Goal: Task Accomplishment & Management: Manage account settings

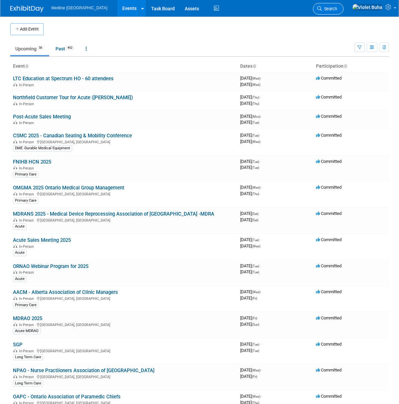
click at [337, 10] on span "Search" at bounding box center [329, 8] width 15 height 5
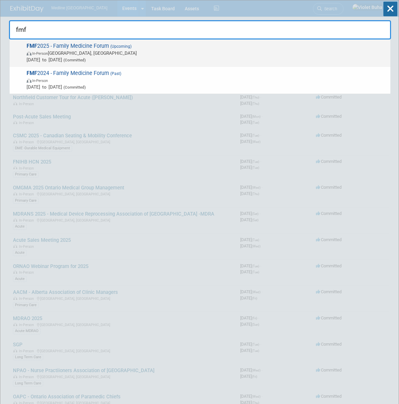
type input "fmf"
click at [73, 48] on span "FMF 2025 - Family Medicine Forum (Upcoming) In-Person Winnipeg, Canada Nov 5, 2…" at bounding box center [206, 53] width 362 height 20
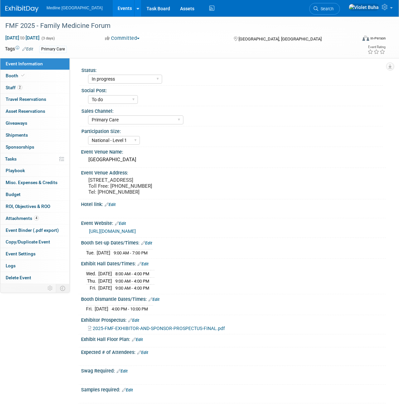
select select "In progress"
select select "To do"
select select "Primary Care"
select select "National - Level 1"
click at [140, 342] on link "Edit" at bounding box center [137, 340] width 11 height 5
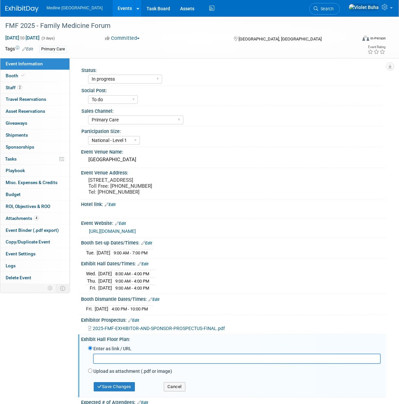
click at [96, 375] on label "Upload as attachment (.pdf or image)" at bounding box center [132, 371] width 79 height 7
click at [92, 373] on input "Upload as attachment (.pdf or image)" at bounding box center [90, 371] width 4 height 4
radio input "true"
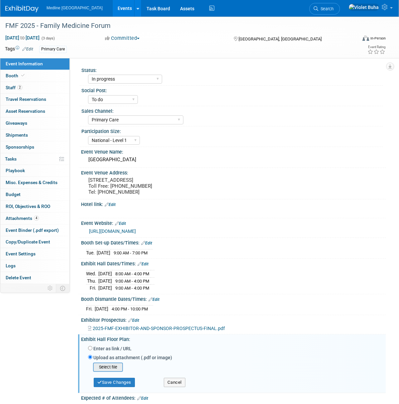
click at [103, 372] on input "file" at bounding box center [82, 368] width 79 height 8
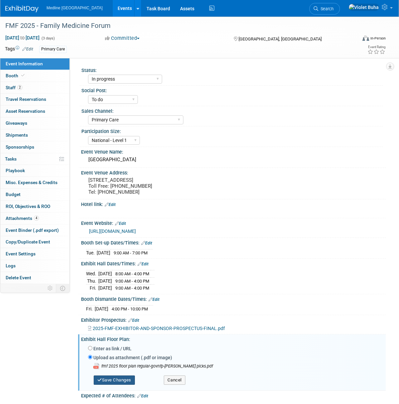
click at [129, 385] on button "Save Changes" at bounding box center [114, 380] width 41 height 9
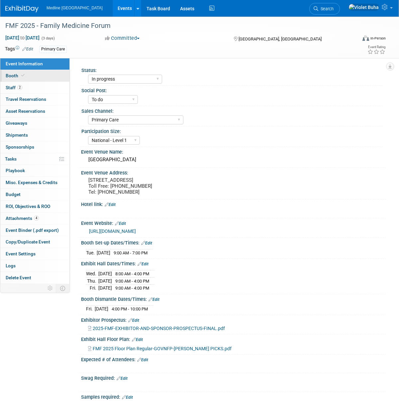
click at [34, 77] on link "Booth" at bounding box center [34, 76] width 69 height 12
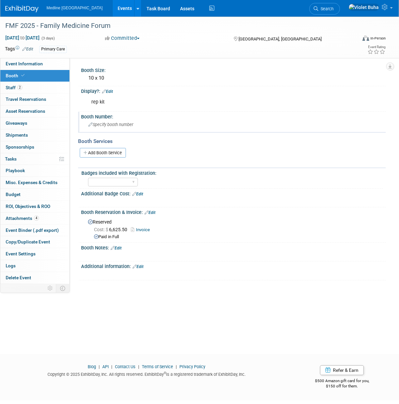
click at [114, 126] on span "Specify booth number" at bounding box center [110, 124] width 45 height 5
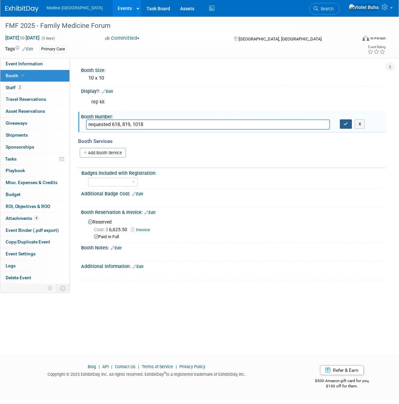
type input "requested 618, 819, 1018"
click at [344, 124] on icon "button" at bounding box center [345, 124] width 5 height 4
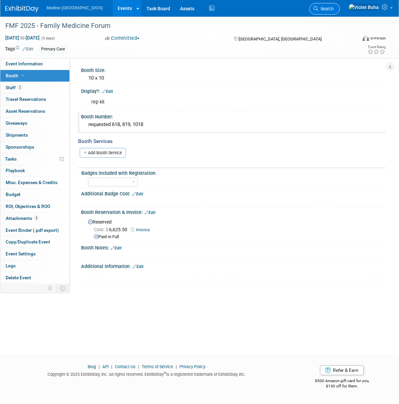
click at [338, 11] on link "Search" at bounding box center [324, 9] width 31 height 12
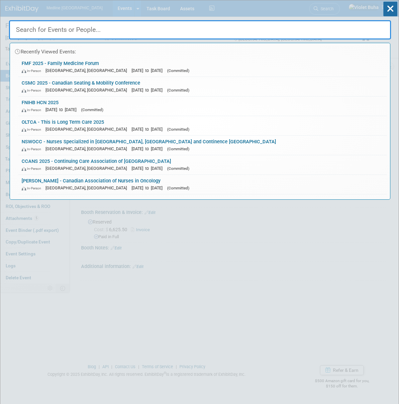
click at [234, 32] on input "text" at bounding box center [200, 29] width 382 height 19
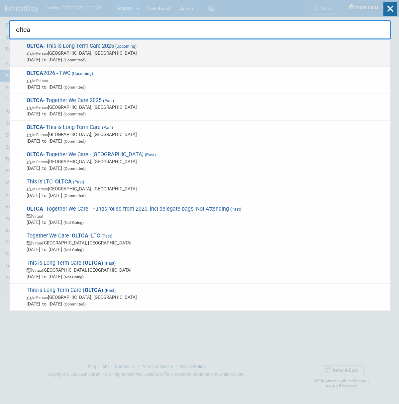
type input "oltca"
click at [169, 50] on span "In-Person [GEOGRAPHIC_DATA], [GEOGRAPHIC_DATA]" at bounding box center [207, 53] width 360 height 7
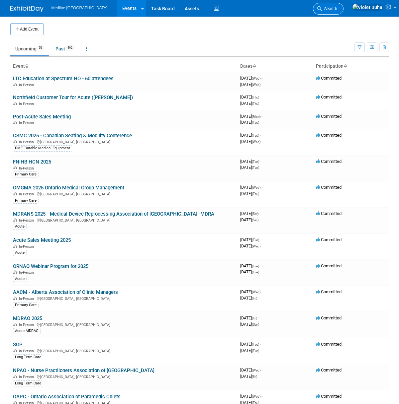
click at [337, 8] on span "Search" at bounding box center [329, 8] width 15 height 5
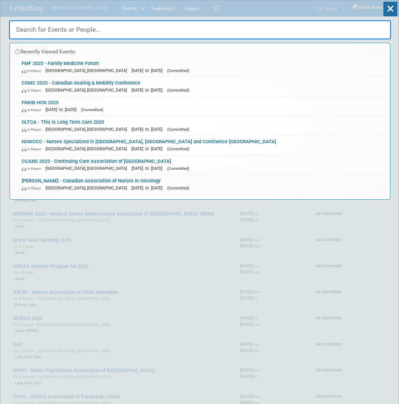
click at [88, 32] on input "text" at bounding box center [200, 29] width 382 height 19
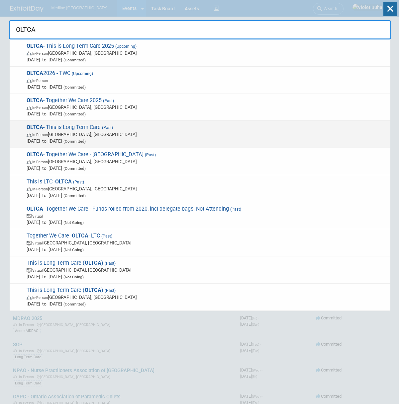
type input "OLTCA"
click at [81, 135] on span "In-Person [GEOGRAPHIC_DATA], [GEOGRAPHIC_DATA]" at bounding box center [207, 134] width 360 height 7
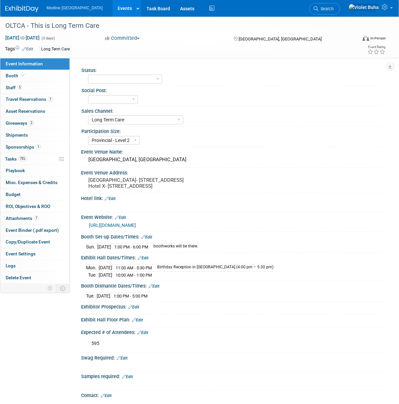
select select "Long Term Care"
select select "Provincial - Level 2"
click at [38, 89] on link "5 Staff 5" at bounding box center [34, 88] width 69 height 12
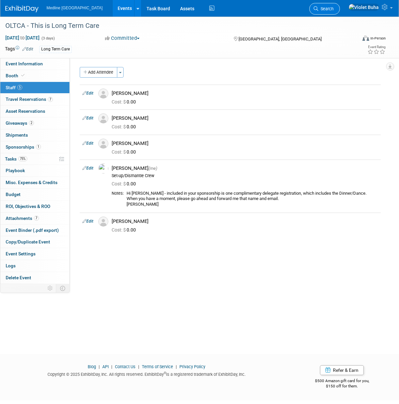
click at [333, 8] on span "Search" at bounding box center [325, 8] width 15 height 5
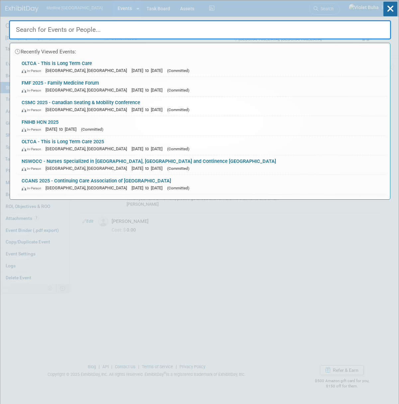
click at [136, 32] on input "text" at bounding box center [200, 29] width 382 height 19
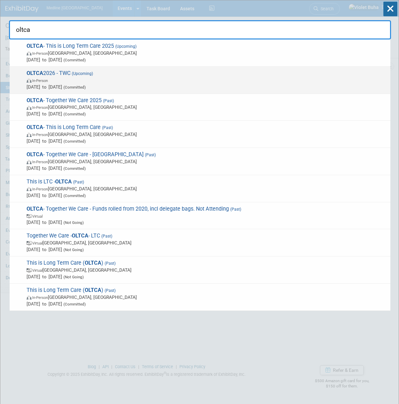
type input "oltca"
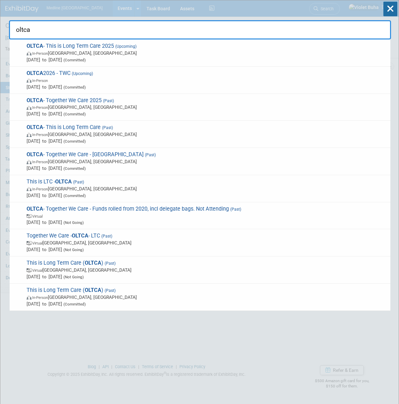
click at [96, 78] on span "In-Person" at bounding box center [207, 80] width 360 height 7
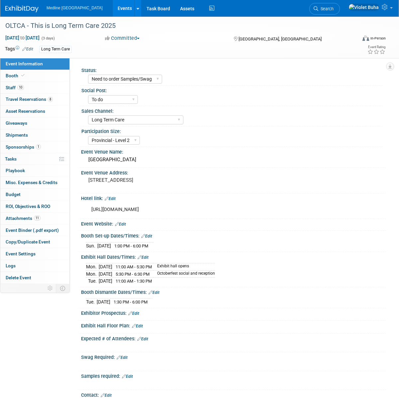
select select "Need to order Samples/Swag"
select select "To do"
select select "Long Term Care"
select select "Provincial - Level 2"
click at [39, 88] on link "10 Staff 10" at bounding box center [34, 88] width 69 height 12
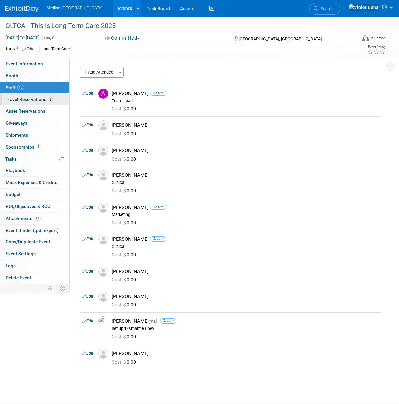
click at [32, 99] on span "Travel Reservations 8" at bounding box center [29, 99] width 47 height 5
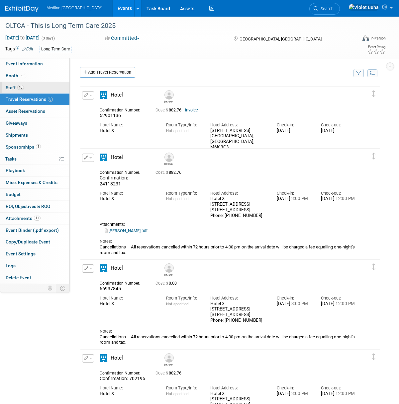
click at [28, 87] on link "10 Staff 10" at bounding box center [34, 88] width 69 height 12
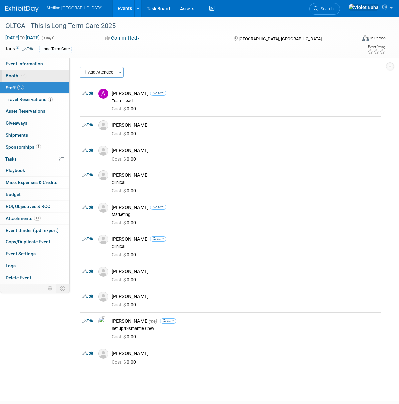
click at [40, 77] on link "Booth" at bounding box center [34, 76] width 69 height 12
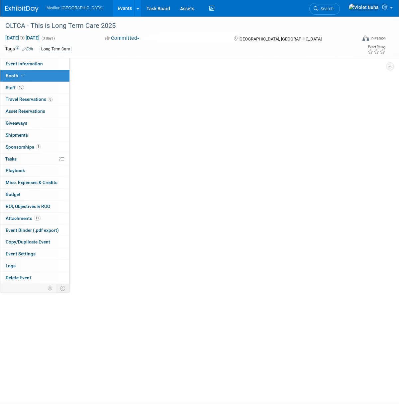
select select "6"
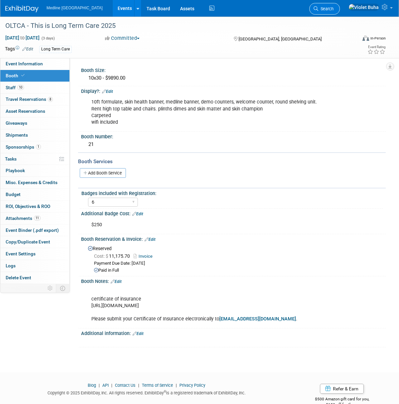
click at [333, 10] on span "Search" at bounding box center [325, 8] width 15 height 5
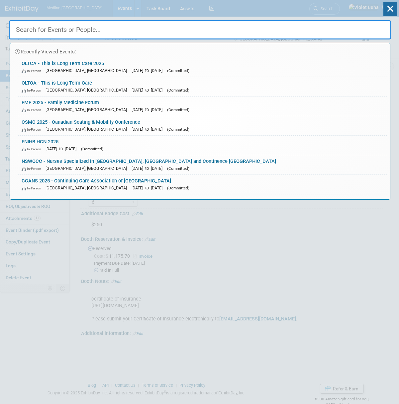
click at [227, 34] on input "text" at bounding box center [200, 29] width 382 height 19
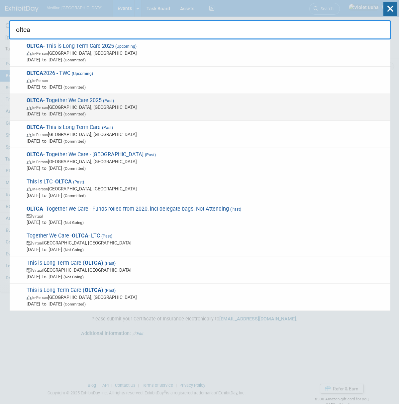
type input "oltca"
click at [117, 105] on span "In-Person Toronto, Canada" at bounding box center [207, 107] width 360 height 7
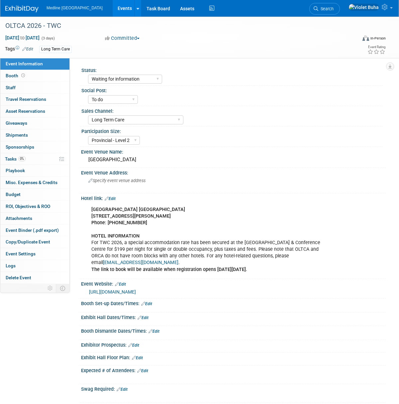
select select "Waiting for information"
select select "To do"
select select "Long Term Care"
select select "Provincial - Level 2"
click at [39, 72] on div "Event Information Event Info Booth Booth 0 Staff 0 Staff 0 Travel Reservations …" at bounding box center [35, 171] width 70 height 226
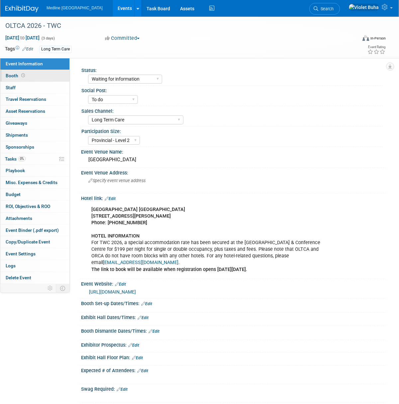
click at [37, 78] on link "Booth" at bounding box center [34, 76] width 69 height 12
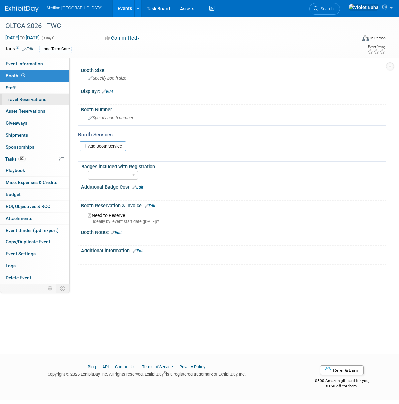
click at [40, 99] on span "Travel Reservations 0" at bounding box center [26, 99] width 41 height 5
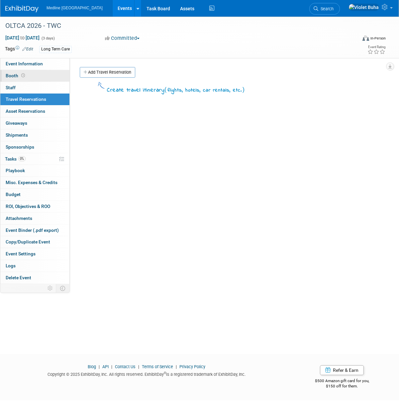
click at [38, 78] on link "Booth" at bounding box center [34, 76] width 69 height 12
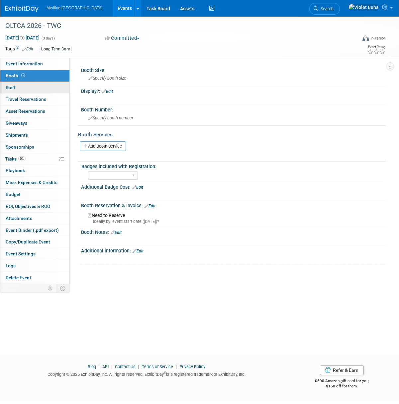
click at [34, 89] on link "0 Staff 0" at bounding box center [34, 88] width 69 height 12
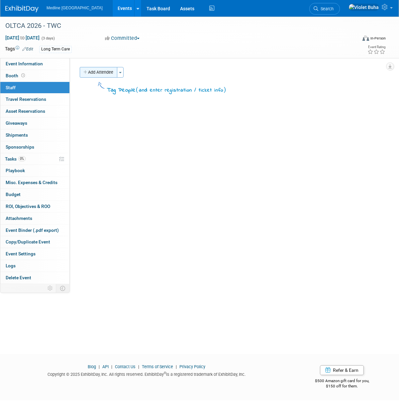
click at [114, 75] on button "Add Attendee" at bounding box center [99, 72] width 38 height 11
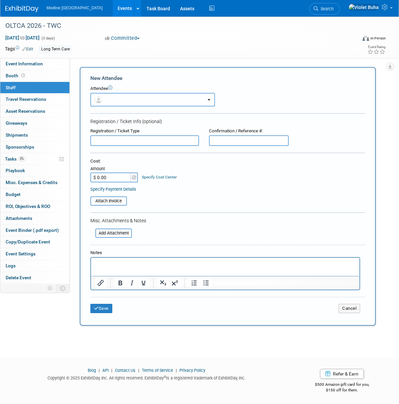
click at [119, 101] on button "button" at bounding box center [152, 100] width 125 height 14
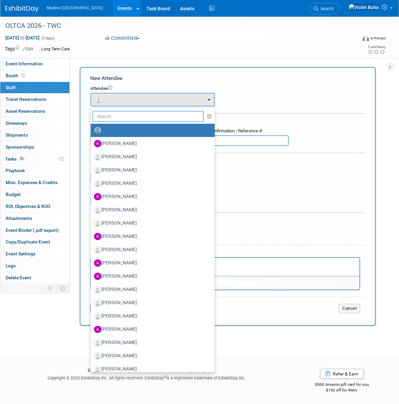
click at [124, 115] on input "text" at bounding box center [147, 116] width 111 height 11
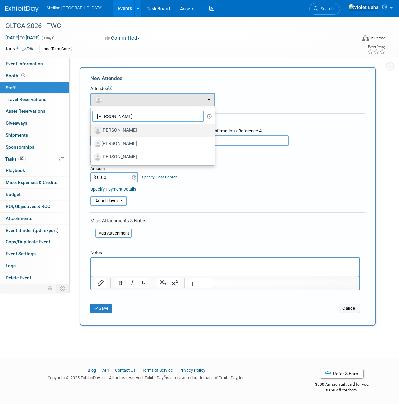
type input "[PERSON_NAME]"
click at [132, 132] on label "[PERSON_NAME]" at bounding box center [151, 130] width 114 height 11
click at [92, 132] on input "[PERSON_NAME]" at bounding box center [89, 129] width 4 height 4
select select "7d6944a2-67ba-4dfe-9a09-b70d32145be8"
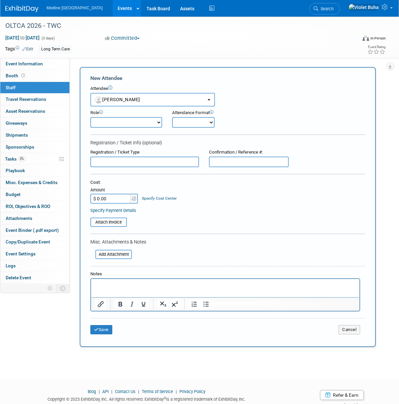
click at [155, 123] on select "Champion Clinical Demonstrator Host Marketing Planner Presenter" at bounding box center [126, 122] width 72 height 11
click at [90, 117] on select "Champion Clinical Demonstrator Host Marketing Planner Presenter" at bounding box center [126, 122] width 72 height 11
click at [158, 125] on select "Champion Clinical Demonstrator Host Marketing Planner Presenter" at bounding box center [126, 122] width 72 height 11
select select "200"
click at [90, 117] on select "Champion Clinical Demonstrator Host Marketing Planner Presenter" at bounding box center [126, 122] width 72 height 11
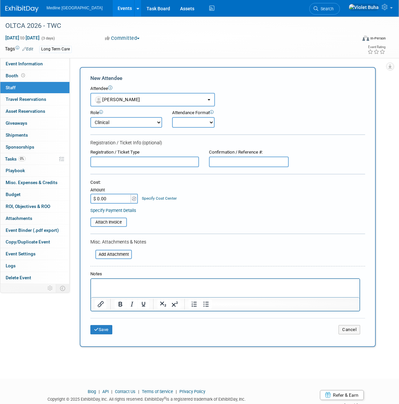
click at [201, 124] on select "Onsite Remote" at bounding box center [193, 122] width 42 height 11
select select "1"
click at [172, 117] on select "Onsite Remote" at bounding box center [193, 122] width 42 height 11
click at [100, 329] on button "Save" at bounding box center [101, 329] width 22 height 9
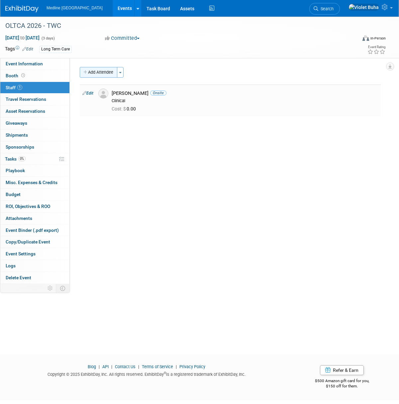
click at [103, 72] on button "Add Attendee" at bounding box center [99, 72] width 38 height 11
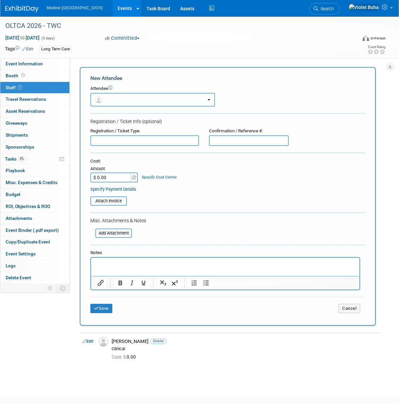
click at [140, 100] on button "button" at bounding box center [152, 100] width 125 height 14
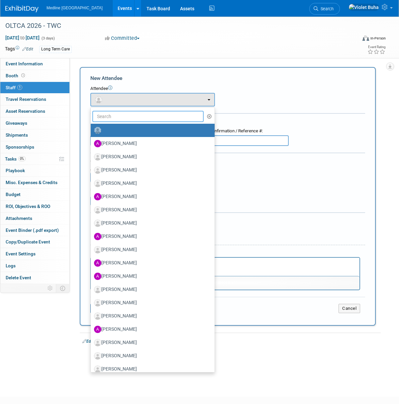
click at [126, 118] on input "text" at bounding box center [147, 116] width 111 height 11
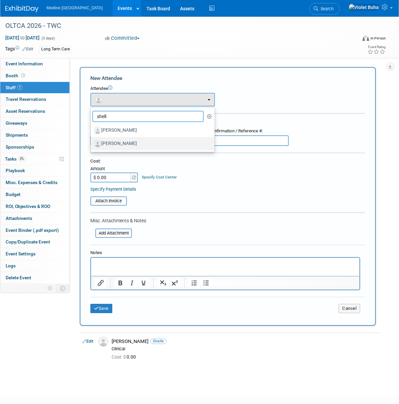
type input "shell"
click at [128, 146] on label "[PERSON_NAME]" at bounding box center [151, 143] width 114 height 11
click at [92, 145] on input "Shelley Wright" at bounding box center [89, 143] width 4 height 4
select select "72600cad-8ec1-45df-9622-a845d29849c8"
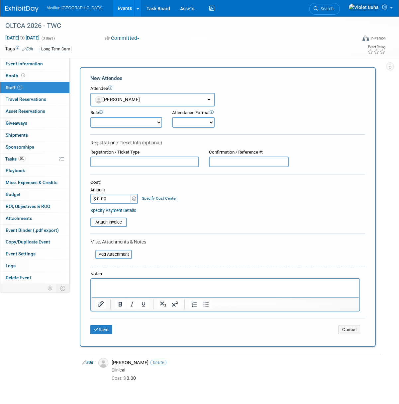
click at [158, 122] on select "Champion Clinical Demonstrator Host Marketing Planner Presenter" at bounding box center [126, 122] width 72 height 11
select select "200"
click at [90, 117] on select "Champion Clinical Demonstrator Host Marketing Planner Presenter" at bounding box center [126, 122] width 72 height 11
click at [208, 124] on select "Onsite Remote" at bounding box center [193, 122] width 42 height 11
select select "1"
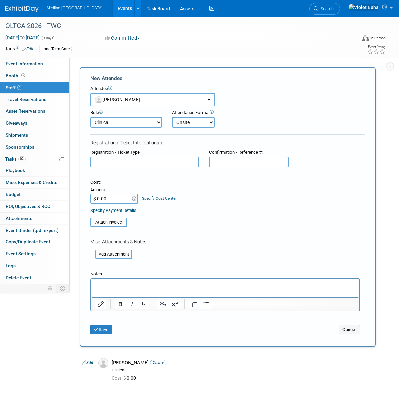
click at [172, 117] on select "Onsite Remote" at bounding box center [193, 122] width 42 height 11
click at [103, 330] on button "Save" at bounding box center [101, 329] width 22 height 9
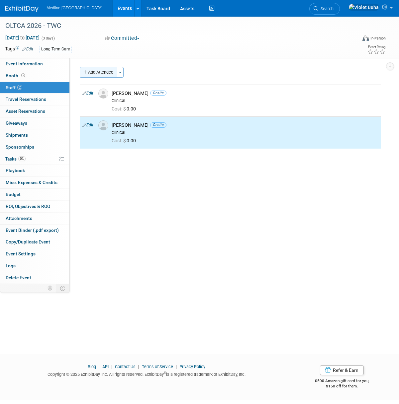
click at [100, 73] on button "Add Attendee" at bounding box center [99, 72] width 38 height 11
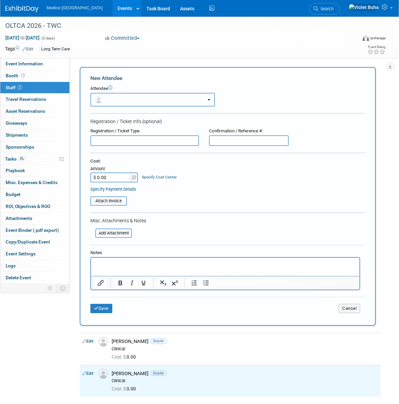
click at [116, 100] on button "button" at bounding box center [152, 100] width 125 height 14
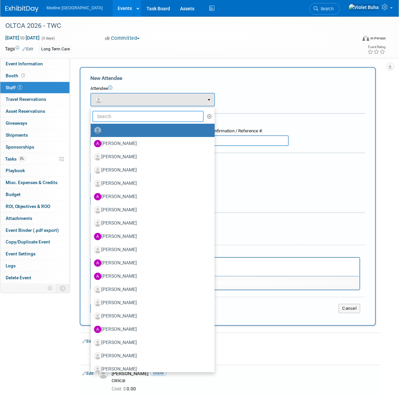
click at [117, 116] on input "text" at bounding box center [147, 116] width 111 height 11
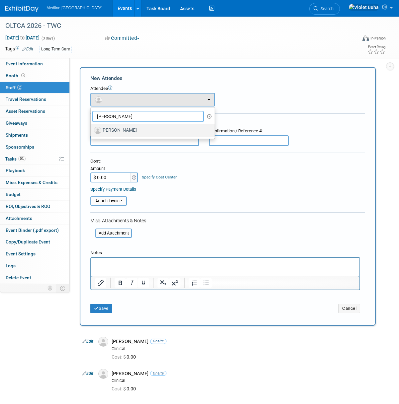
type input "Kathleen"
click at [120, 131] on label "[PERSON_NAME]" at bounding box center [151, 130] width 114 height 11
click at [92, 131] on input "[PERSON_NAME]" at bounding box center [89, 129] width 4 height 4
select select "ecc7a7e9-5102-474b-bee2-0533f4aaff04"
select select "200"
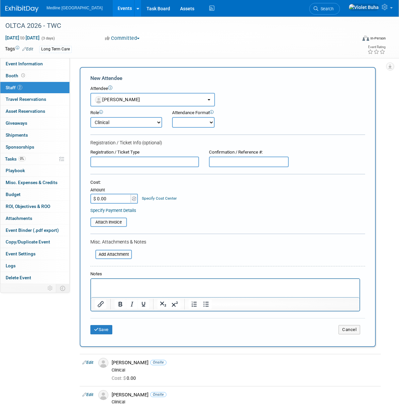
click at [134, 124] on select "Champion Clinical Demonstrator Host Marketing Planner Presenter" at bounding box center [126, 122] width 72 height 11
click at [197, 124] on select "Onsite Remote" at bounding box center [193, 122] width 42 height 11
select select "1"
click at [172, 117] on select "Onsite Remote" at bounding box center [193, 122] width 42 height 11
click at [107, 329] on button "Save" at bounding box center [101, 329] width 22 height 9
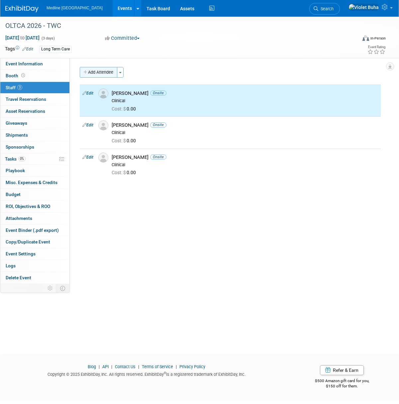
click at [106, 72] on button "Add Attendee" at bounding box center [99, 72] width 38 height 11
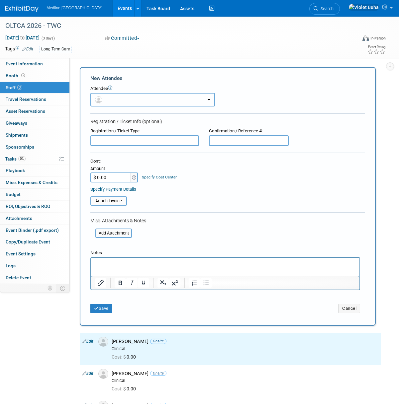
click at [108, 101] on button "button" at bounding box center [152, 100] width 125 height 14
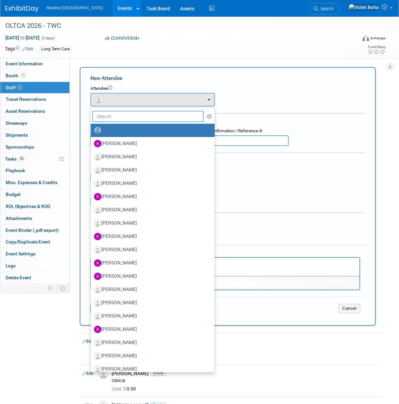
click at [108, 115] on input "text" at bounding box center [147, 116] width 111 height 11
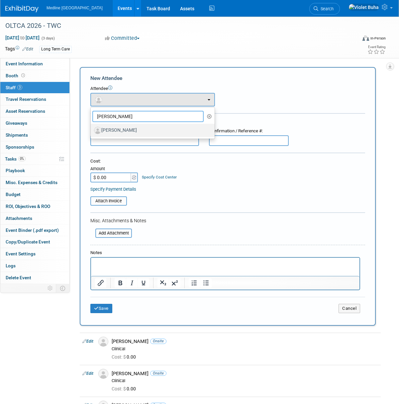
type input "Kim"
click at [116, 131] on label "[PERSON_NAME]" at bounding box center [151, 130] width 114 height 11
click at [92, 131] on input "[PERSON_NAME]" at bounding box center [89, 129] width 4 height 4
select select "00adc545-3e9e-4c7e-8459-9d568695a5c6"
select select "200"
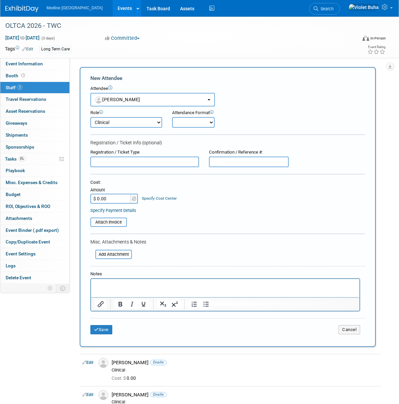
click at [211, 124] on select "Onsite Remote" at bounding box center [193, 122] width 42 height 11
select select "1"
click at [172, 117] on select "Onsite Remote" at bounding box center [193, 122] width 42 height 11
click at [103, 330] on button "Save" at bounding box center [101, 329] width 22 height 9
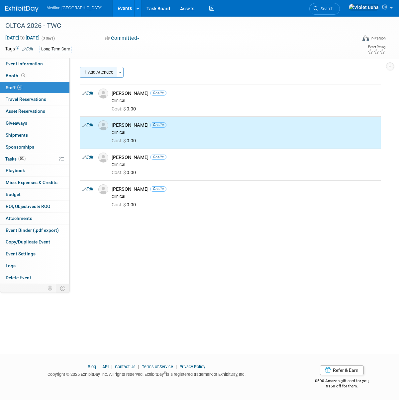
click at [108, 69] on button "Add Attendee" at bounding box center [99, 72] width 38 height 11
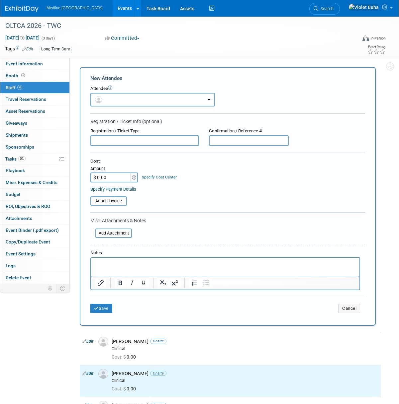
click at [112, 98] on button "button" at bounding box center [152, 100] width 125 height 14
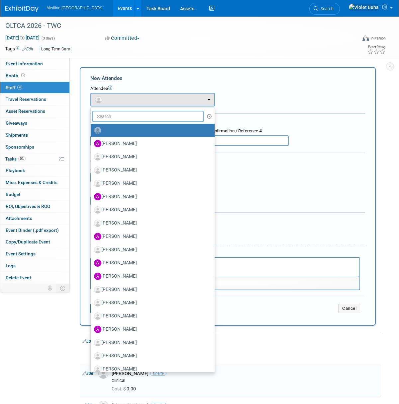
click at [109, 118] on input "text" at bounding box center [147, 116] width 111 height 11
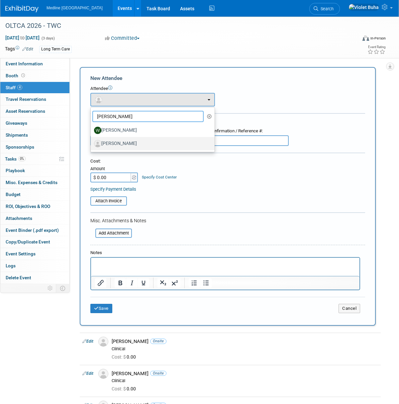
type input "wayne"
click at [117, 142] on label "[PERSON_NAME]" at bounding box center [151, 143] width 114 height 11
click at [92, 142] on input "[PERSON_NAME]" at bounding box center [89, 143] width 4 height 4
select select "d22123b9-420d-4610-afd7-db006af96776"
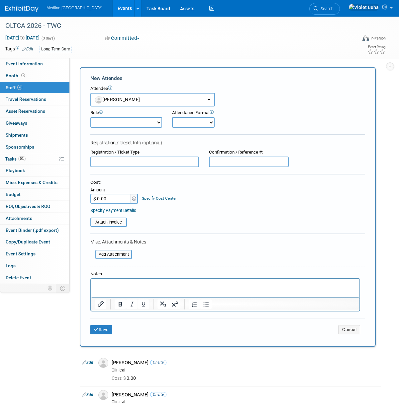
click at [154, 126] on select "Champion Clinical Demonstrator Host Marketing Planner Presenter" at bounding box center [126, 122] width 72 height 11
select select "400"
click at [90, 117] on select "Champion Clinical Demonstrator Host Marketing Planner Presenter" at bounding box center [126, 122] width 72 height 11
click at [208, 124] on select "Onsite Remote" at bounding box center [193, 122] width 42 height 11
select select "1"
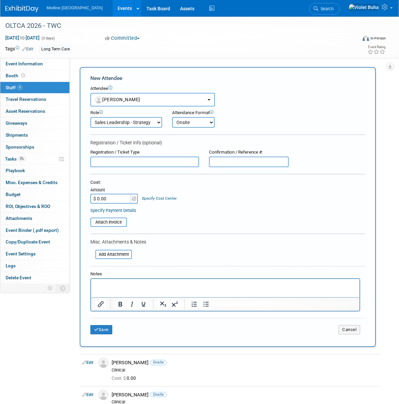
click at [172, 117] on select "Onsite Remote" at bounding box center [193, 122] width 42 height 11
click at [108, 330] on button "Save" at bounding box center [101, 329] width 22 height 9
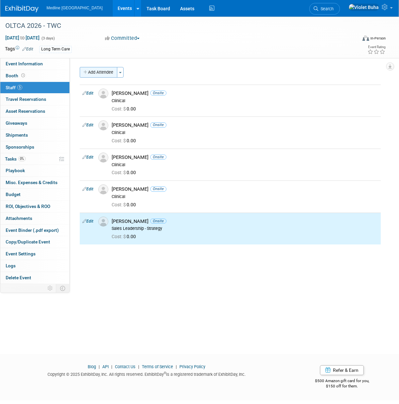
click at [88, 70] on button "Add Attendee" at bounding box center [99, 72] width 38 height 11
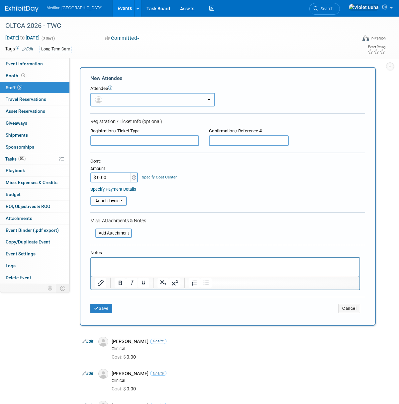
click at [119, 99] on button "button" at bounding box center [152, 100] width 125 height 14
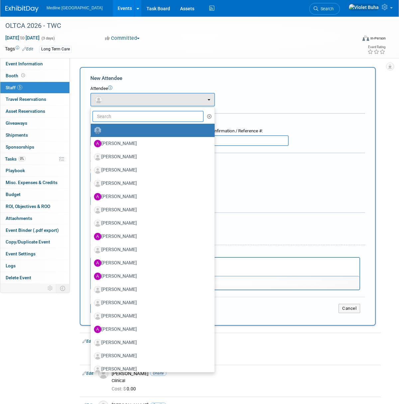
click at [117, 120] on input "text" at bounding box center [147, 116] width 111 height 11
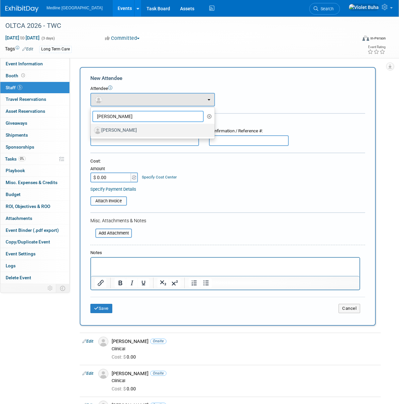
type input "stephen"
click at [117, 131] on label "[PERSON_NAME]" at bounding box center [151, 130] width 114 height 11
click at [92, 131] on input "[PERSON_NAME]" at bounding box center [89, 129] width 4 height 4
select select "d0b51cb4-f788-4f87-be19-1a583d57fadc"
select select "4"
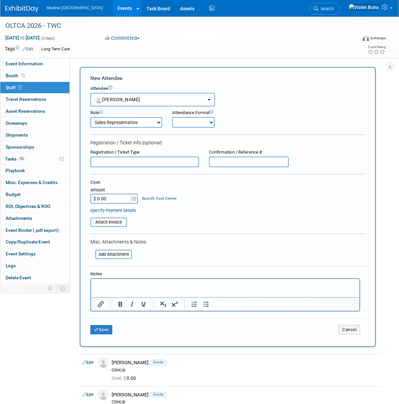
click at [185, 122] on select "Onsite Remote" at bounding box center [193, 122] width 42 height 11
select select "1"
click at [172, 117] on select "Onsite Remote" at bounding box center [193, 122] width 42 height 11
click at [110, 332] on button "Save" at bounding box center [101, 329] width 22 height 9
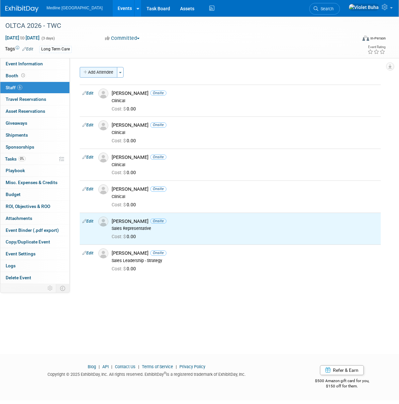
click at [101, 72] on button "Add Attendee" at bounding box center [99, 72] width 38 height 11
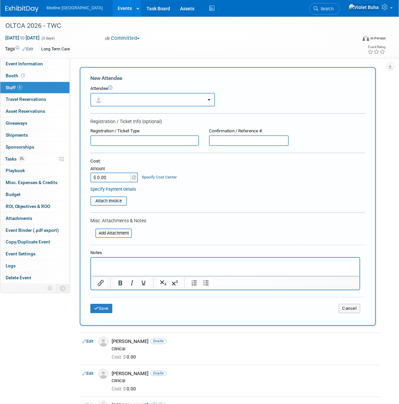
click at [107, 100] on button "button" at bounding box center [152, 100] width 125 height 14
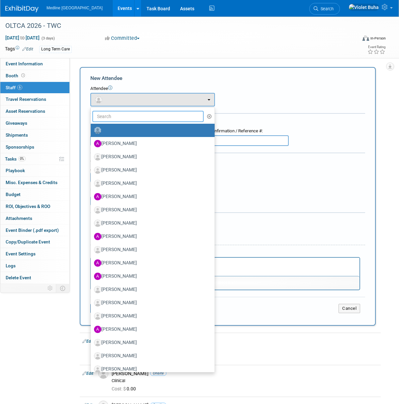
click at [109, 119] on input "text" at bounding box center [147, 116] width 111 height 11
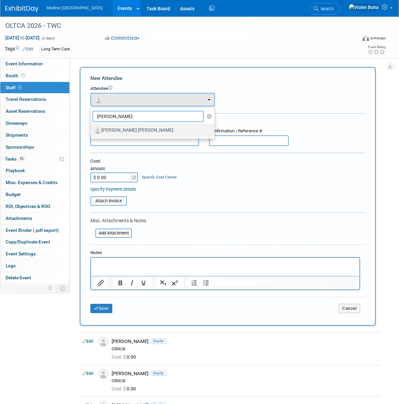
type input "connor"
click at [110, 128] on label "[PERSON_NAME] [PERSON_NAME]" at bounding box center [151, 130] width 114 height 11
click at [92, 128] on input "[PERSON_NAME] [PERSON_NAME]" at bounding box center [89, 129] width 4 height 4
select select "fe1fd5c9-5be4-490c-9ce4-4db7fa9b4a3a"
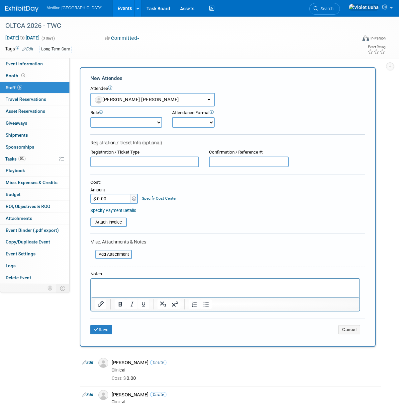
click at [127, 122] on select "Champion Clinical Demonstrator Host Marketing Planner Presenter" at bounding box center [126, 122] width 72 height 11
select select "4"
click at [90, 117] on select "Champion Clinical Demonstrator Host Marketing Planner Presenter" at bounding box center [126, 122] width 72 height 11
click at [194, 123] on select "Onsite Remote" at bounding box center [193, 122] width 42 height 11
select select "1"
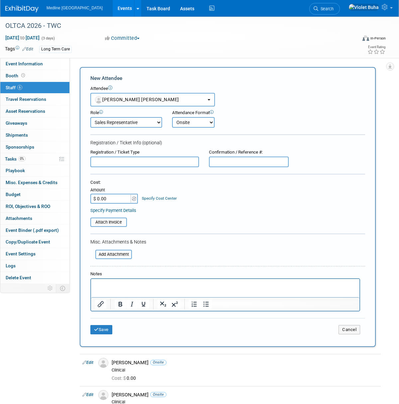
click at [172, 117] on select "Onsite Remote" at bounding box center [193, 122] width 42 height 11
click at [109, 332] on button "Save" at bounding box center [101, 329] width 22 height 9
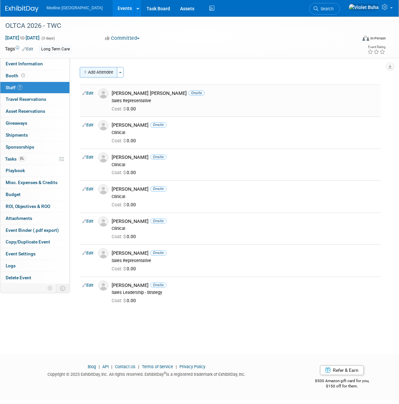
click at [101, 75] on button "Add Attendee" at bounding box center [99, 72] width 38 height 11
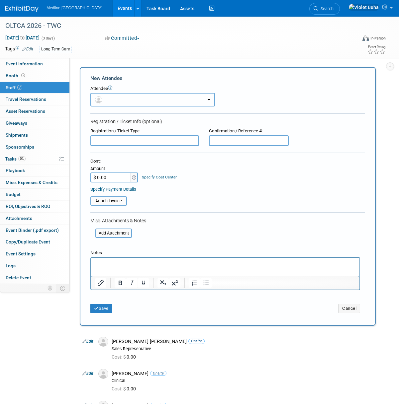
click at [104, 98] on span "button" at bounding box center [100, 99] width 10 height 5
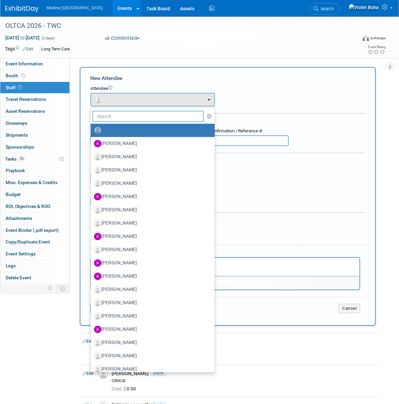
click at [108, 121] on input "text" at bounding box center [147, 116] width 111 height 11
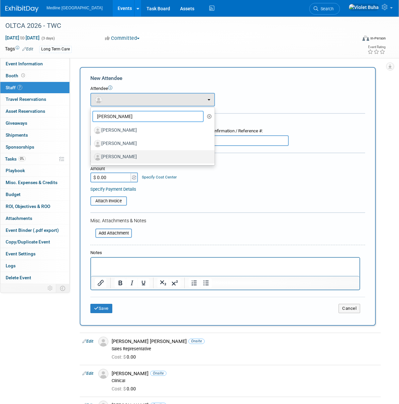
type input "jason"
click at [116, 154] on label "[PERSON_NAME]" at bounding box center [151, 157] width 114 height 11
click at [92, 154] on input "[PERSON_NAME]" at bounding box center [89, 156] width 4 height 4
select select "d62e7d29-b9ae-431b-bff8-1a45817851fc"
select select "4"
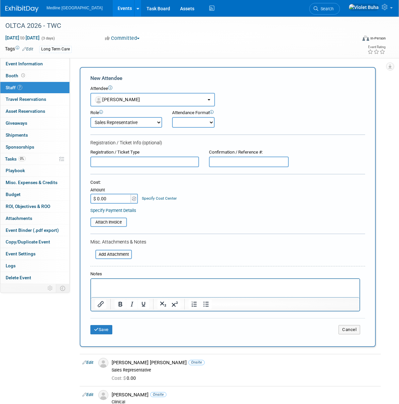
click at [193, 121] on select "Onsite Remote" at bounding box center [193, 122] width 42 height 11
select select "1"
click at [172, 117] on select "Onsite Remote" at bounding box center [193, 122] width 42 height 11
click at [104, 330] on button "Save" at bounding box center [101, 329] width 22 height 9
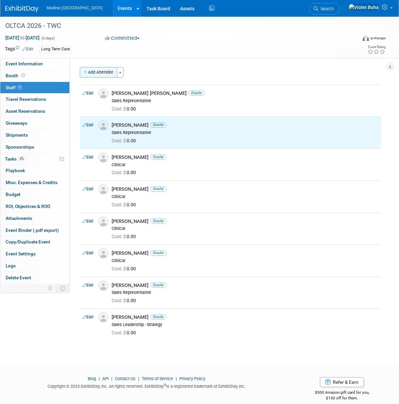
click at [116, 72] on button "Add Attendee" at bounding box center [99, 72] width 38 height 11
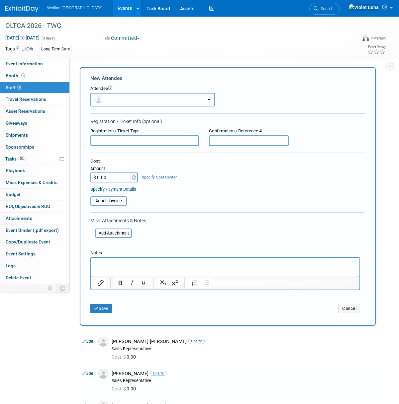
click at [120, 99] on button "button" at bounding box center [152, 100] width 125 height 14
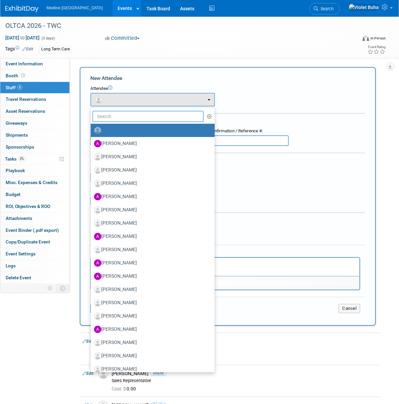
click at [116, 114] on input "text" at bounding box center [147, 116] width 111 height 11
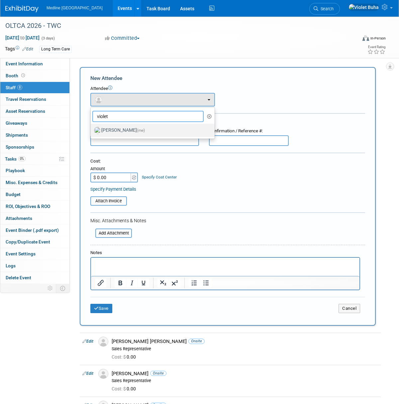
type input "violet"
click at [115, 131] on label "Violet Buha (me)" at bounding box center [151, 130] width 114 height 11
click at [92, 131] on input "Violet Buha (me)" at bounding box center [89, 129] width 4 height 4
select select "83b9ebe3-1f55-4182-aebd-dfdf9a1e5ee7"
select select "500"
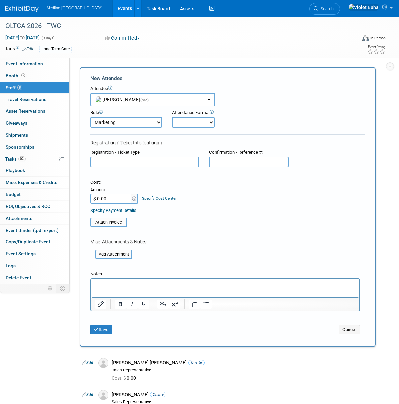
click at [99, 286] on p "Rich Text Area. Press ALT-0 for help." at bounding box center [225, 285] width 261 height 7
click at [106, 332] on button "Save" at bounding box center [101, 329] width 22 height 9
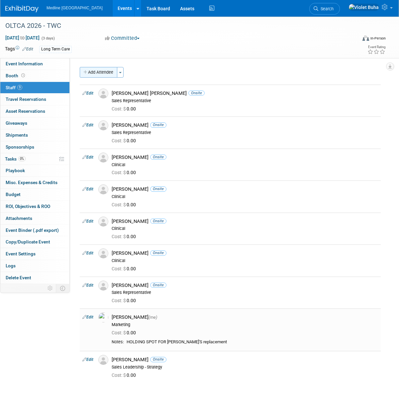
click at [110, 71] on button "Add Attendee" at bounding box center [99, 72] width 38 height 11
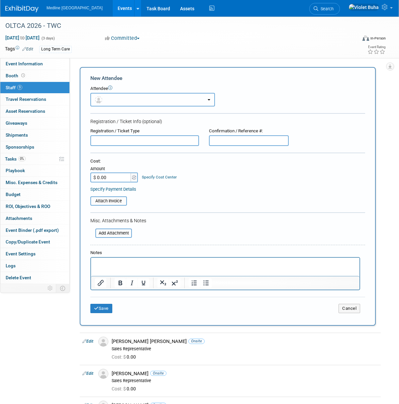
click at [110, 95] on button "button" at bounding box center [152, 100] width 125 height 14
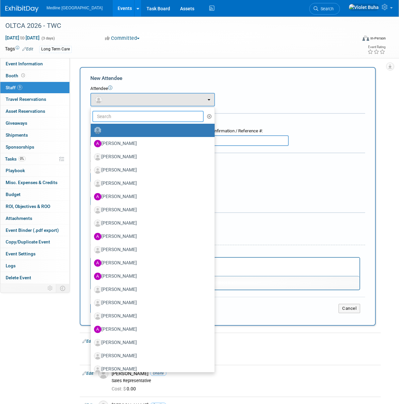
click at [107, 116] on input "text" at bounding box center [147, 116] width 111 height 11
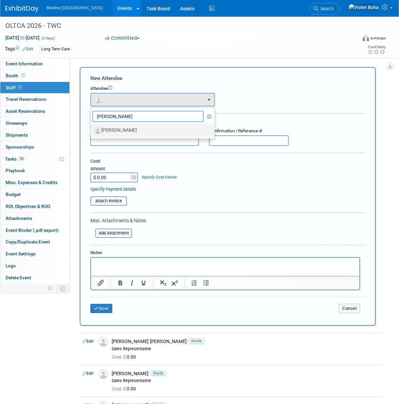
type input "chris"
click at [115, 130] on label "[PERSON_NAME]" at bounding box center [151, 130] width 114 height 11
click at [92, 130] on input "[PERSON_NAME]" at bounding box center [89, 129] width 4 height 4
select select "fec97b94-b7dc-4f57-9a2a-60defd78a557"
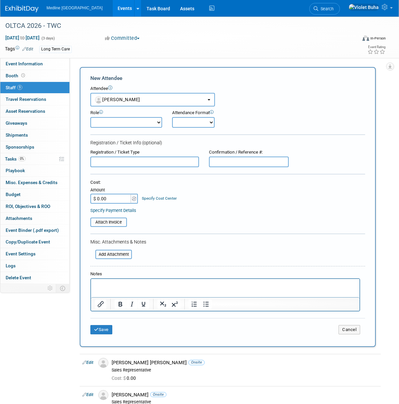
click at [157, 121] on select "Champion Clinical Demonstrator Host Marketing Planner Presenter" at bounding box center [126, 122] width 72 height 11
select select "400"
click at [90, 117] on select "Champion Clinical Demonstrator Host Marketing Planner Presenter" at bounding box center [126, 122] width 72 height 11
click at [207, 121] on select "Onsite Remote" at bounding box center [193, 122] width 42 height 11
select select "1"
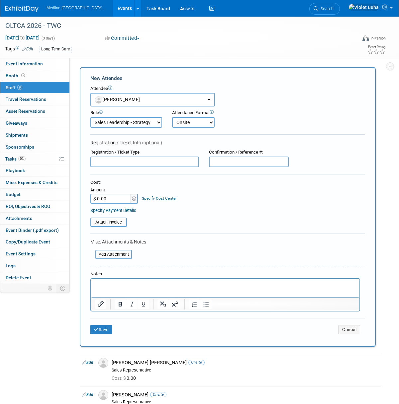
click at [172, 117] on select "Onsite Remote" at bounding box center [193, 122] width 42 height 11
click at [105, 329] on button "Save" at bounding box center [101, 329] width 22 height 9
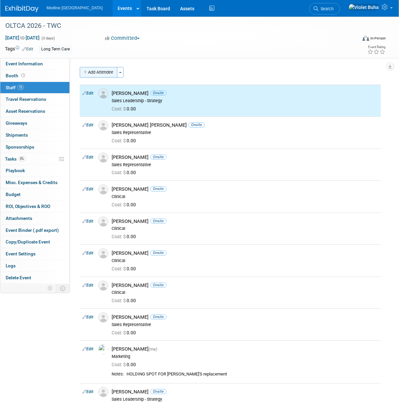
click at [111, 73] on button "Add Attendee" at bounding box center [99, 72] width 38 height 11
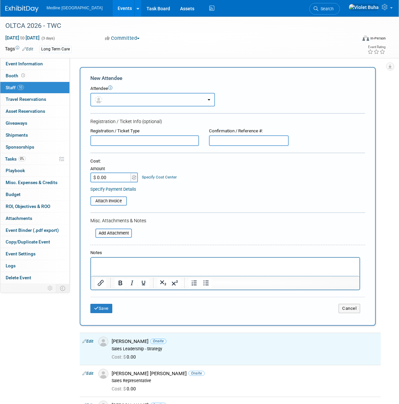
click at [117, 97] on button "button" at bounding box center [152, 100] width 125 height 14
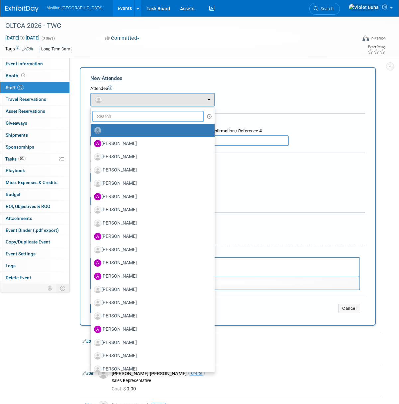
click at [121, 121] on input "text" at bounding box center [147, 116] width 111 height 11
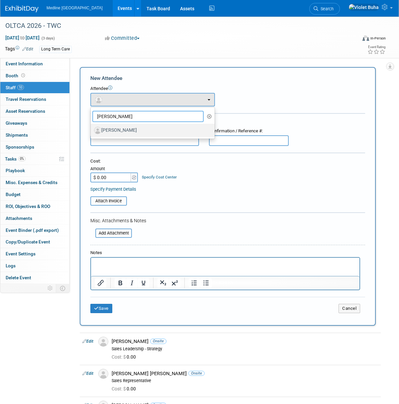
type input "corey"
click at [124, 127] on label "[PERSON_NAME]" at bounding box center [151, 130] width 114 height 11
click at [92, 127] on input "[PERSON_NAME]" at bounding box center [89, 129] width 4 height 4
select select "8eaee795-6a2c-46a5-ac22-00b2daca30e9"
select select "4"
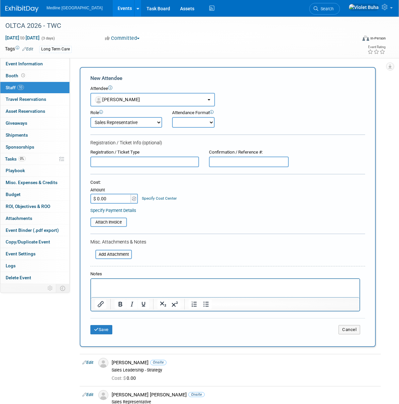
click at [189, 120] on select "Onsite Remote" at bounding box center [193, 122] width 42 height 11
select select "1"
click at [172, 117] on select "Onsite Remote" at bounding box center [193, 122] width 42 height 11
click at [110, 329] on button "Save" at bounding box center [101, 329] width 22 height 9
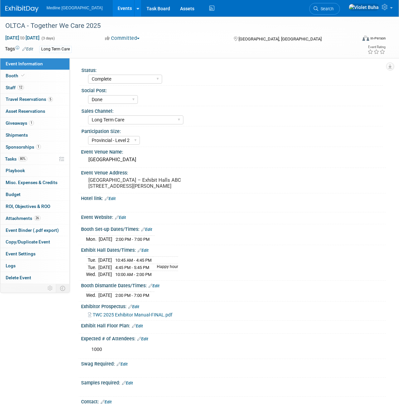
select select "Complete"
select select "Done"
select select "Long Term Care"
select select "Provincial - Level 2"
click at [47, 87] on link "12 Staff 12" at bounding box center [34, 88] width 69 height 12
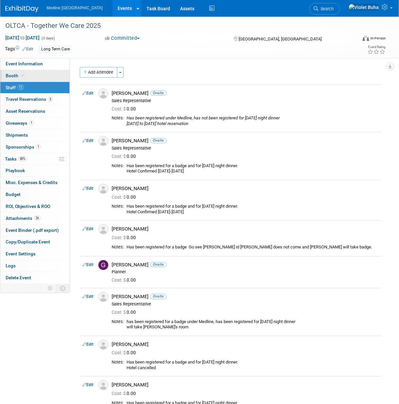
click at [48, 77] on link "Booth" at bounding box center [34, 76] width 69 height 12
select select "8"
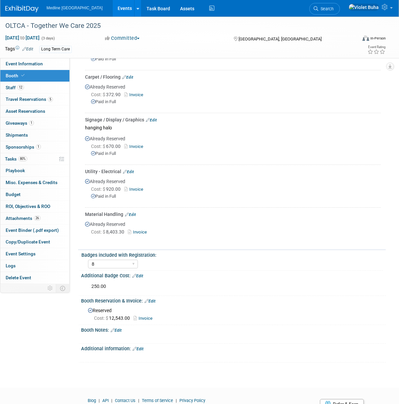
scroll to position [172, 0]
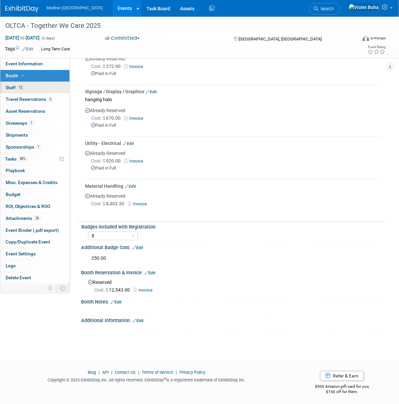
click at [42, 87] on link "12 Staff 12" at bounding box center [34, 88] width 69 height 12
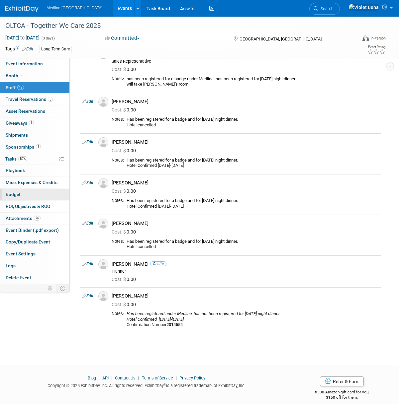
scroll to position [243, 0]
click at [44, 75] on link "Booth" at bounding box center [34, 76] width 69 height 12
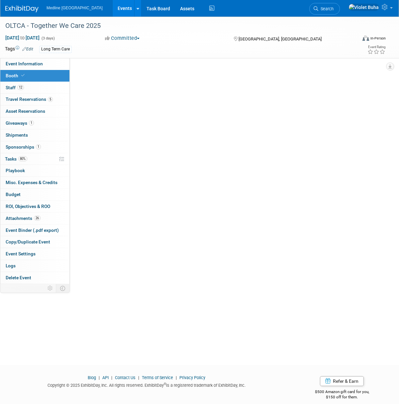
scroll to position [0, 0]
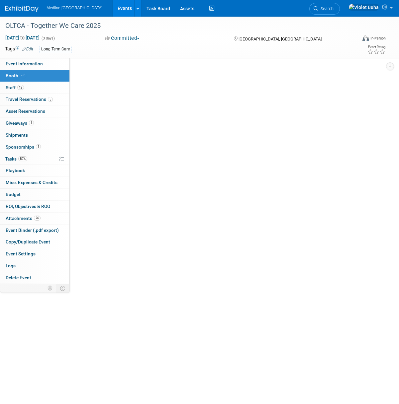
select select "8"
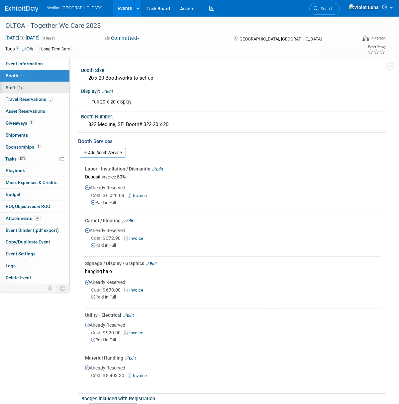
click at [35, 86] on link "12 Staff 12" at bounding box center [34, 88] width 69 height 12
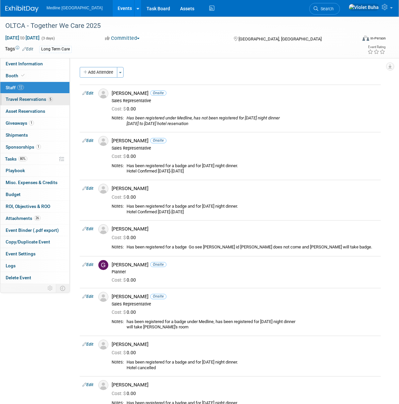
click at [42, 100] on span "Travel Reservations 5" at bounding box center [29, 99] width 47 height 5
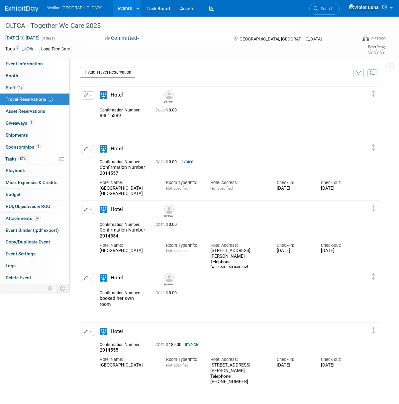
click at [26, 7] on img at bounding box center [21, 9] width 33 height 7
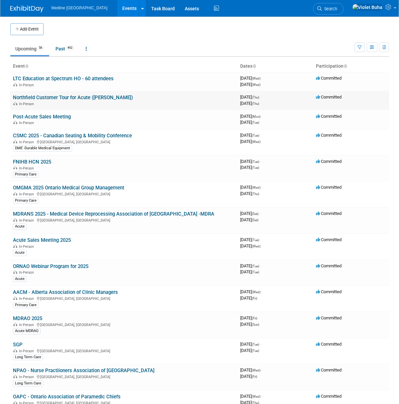
click at [70, 100] on link "Northfield Customer Tour for Acute (Scott)" at bounding box center [73, 98] width 120 height 6
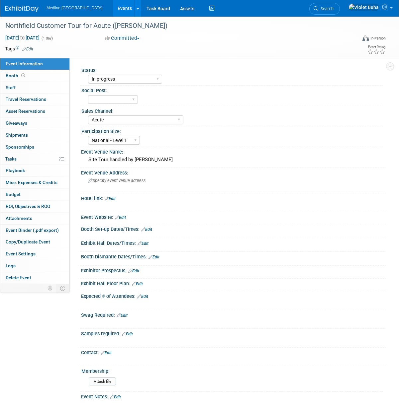
select select "In progress"
select select "Acute"
select select "National - Level 1"
click at [22, 6] on img at bounding box center [21, 9] width 33 height 7
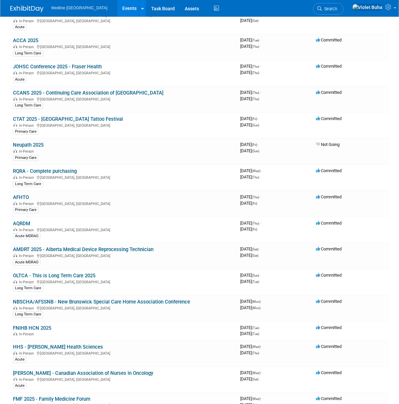
scroll to position [586, 0]
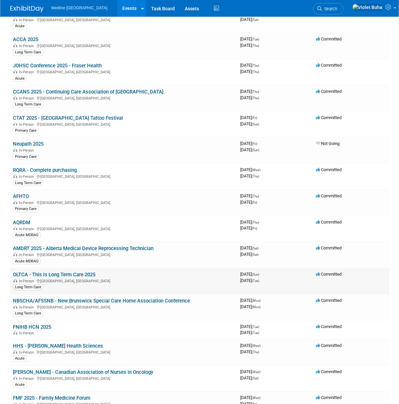
click at [79, 276] on link "OLTCA - This is Long Term Care 2025" at bounding box center [54, 275] width 82 height 6
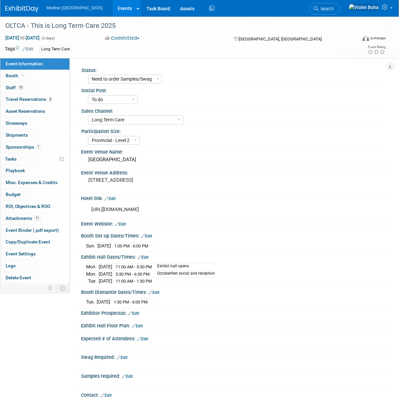
select select "Need to order Samples/Swag"
select select "To do"
select select "Long Term Care"
select select "Provincial - Level 2"
click at [333, 9] on span "Search" at bounding box center [325, 8] width 15 height 5
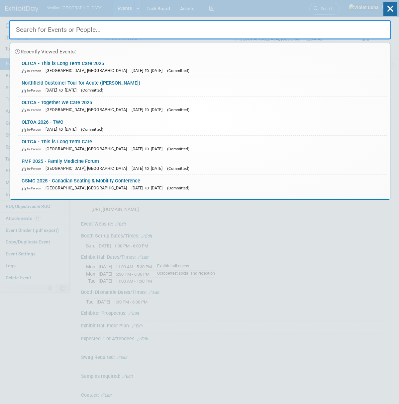
click at [225, 32] on input "text" at bounding box center [200, 29] width 382 height 19
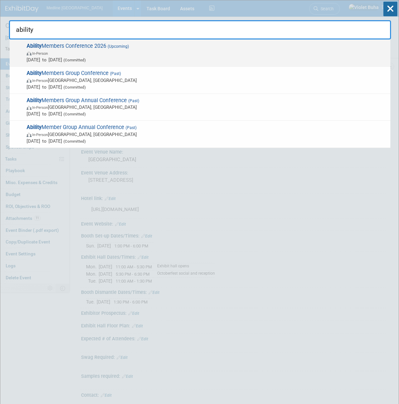
type input "ability"
click at [168, 48] on span "Ability Members Conference 2026 (Upcoming) In-Person [DATE] to [DATE] (Committe…" at bounding box center [206, 53] width 362 height 20
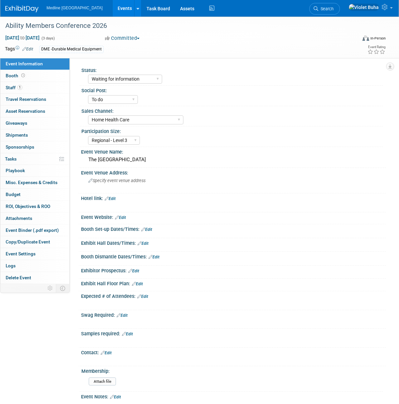
select select "Waiting for information"
select select "To do"
select select "Home Health Care"
select select "Regional - Level 3"
click at [55, 75] on link "Booth" at bounding box center [34, 76] width 69 height 12
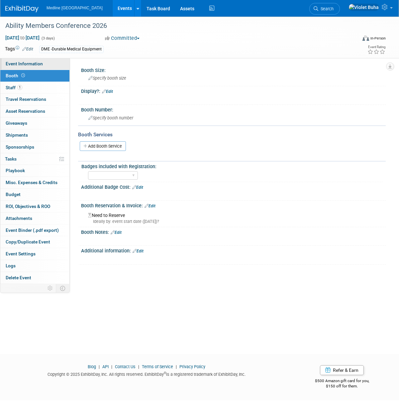
click at [21, 62] on span "Event Information" at bounding box center [24, 63] width 37 height 5
select select "Waiting for information"
select select "To do"
select select "Home Health Care"
select select "Regional - Level 3"
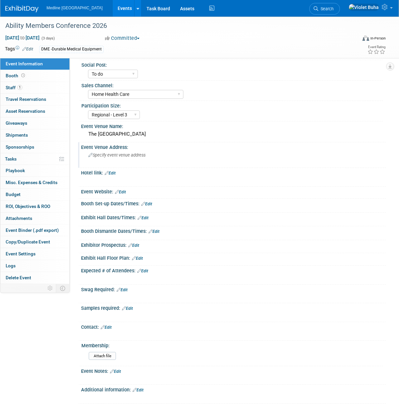
scroll to position [28, 0]
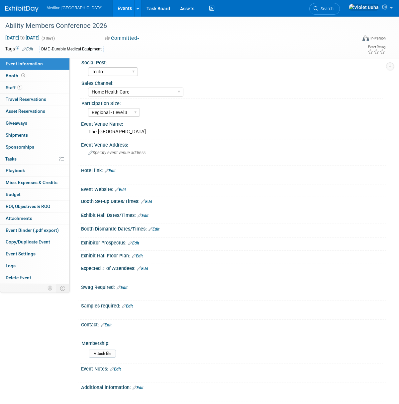
click at [148, 215] on link "Edit" at bounding box center [142, 215] width 11 height 5
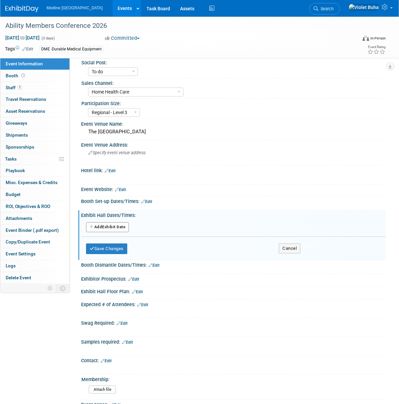
click at [123, 226] on button "Add Another Exhibit Date" at bounding box center [107, 227] width 43 height 10
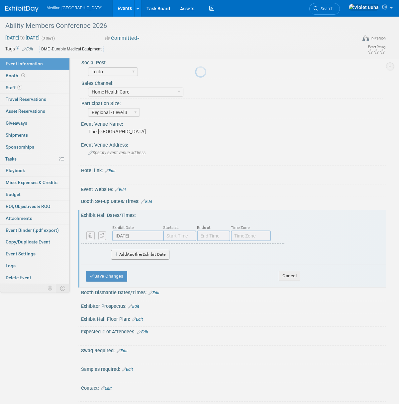
scroll to position [27, 0]
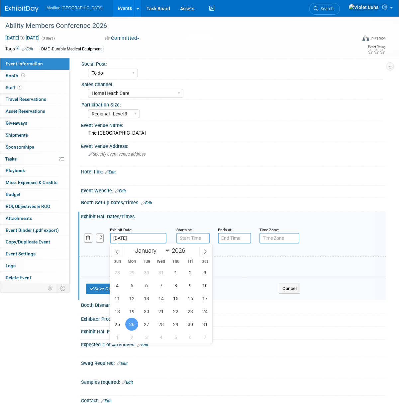
click at [141, 241] on input "Jan 26, 2026" at bounding box center [138, 238] width 56 height 11
click at [147, 324] on span "27" at bounding box center [146, 324] width 13 height 13
type input "Jan 27, 2026"
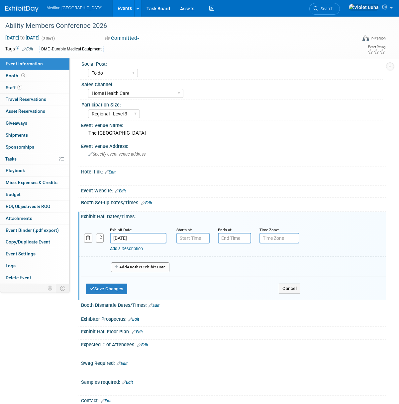
type input "7:00 AM"
click at [183, 240] on input "7:00 AM" at bounding box center [192, 238] width 33 height 11
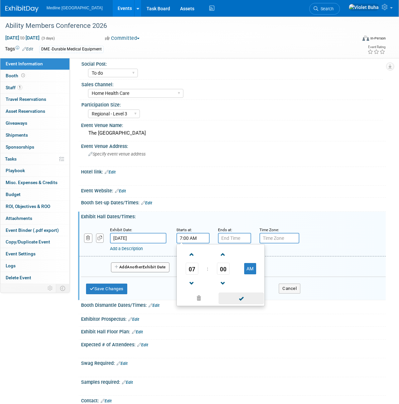
click at [247, 300] on span at bounding box center [240, 299] width 45 height 12
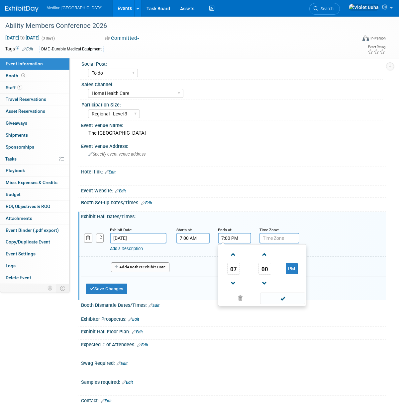
click at [226, 239] on input "7:00 PM" at bounding box center [234, 238] width 33 height 11
click at [244, 271] on td "07" at bounding box center [233, 269] width 28 height 12
click at [232, 271] on span "07" at bounding box center [233, 269] width 13 height 12
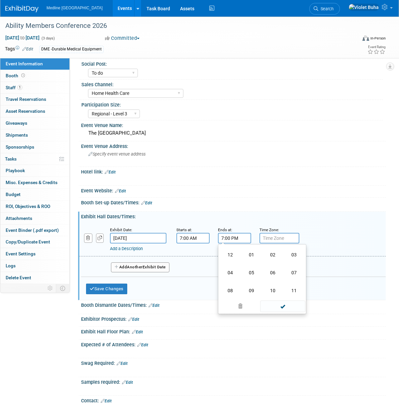
click at [227, 272] on td "04" at bounding box center [229, 273] width 21 height 18
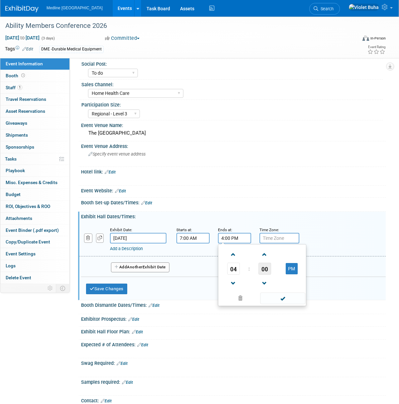
click at [260, 269] on span "00" at bounding box center [264, 269] width 13 height 12
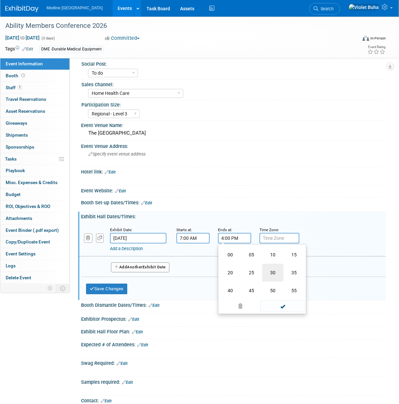
click at [271, 272] on td "30" at bounding box center [272, 273] width 21 height 18
type input "4:30 PM"
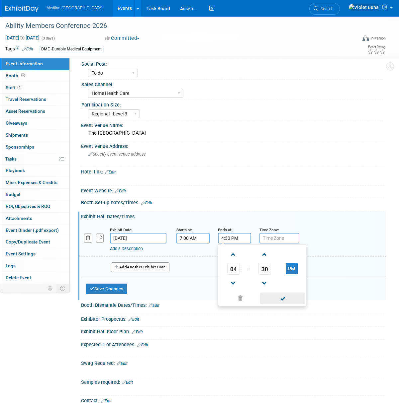
click at [288, 300] on span at bounding box center [282, 299] width 45 height 12
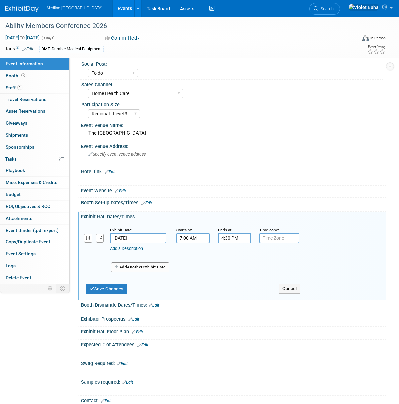
click at [150, 267] on button "Add Another Exhibit Date" at bounding box center [140, 268] width 58 height 10
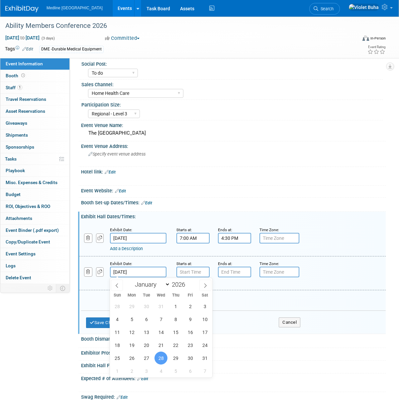
click at [156, 272] on input "Jan 28, 2026" at bounding box center [138, 272] width 56 height 11
click at [146, 360] on span "27" at bounding box center [146, 358] width 13 height 13
type input "Jan 27, 2026"
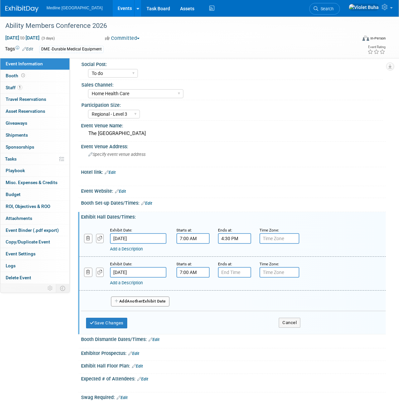
click at [186, 271] on input "7:00 AM" at bounding box center [192, 272] width 33 height 11
click at [192, 304] on span "07" at bounding box center [192, 303] width 13 height 12
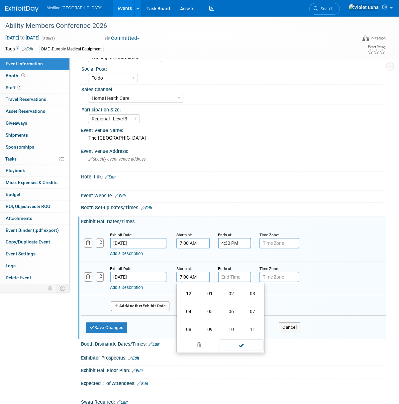
scroll to position [19, 0]
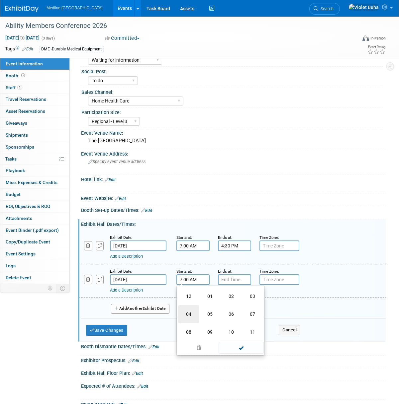
click at [186, 313] on td "04" at bounding box center [188, 314] width 21 height 18
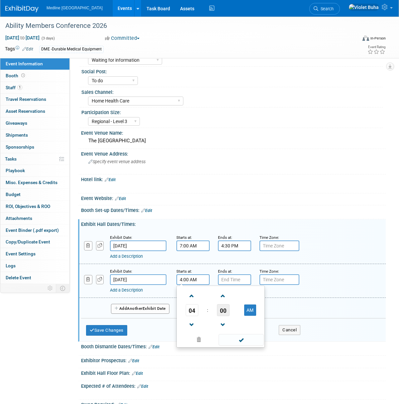
click at [224, 312] on span "00" at bounding box center [223, 310] width 13 height 12
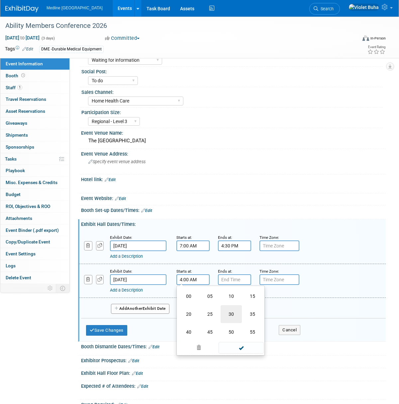
click at [233, 314] on td "30" at bounding box center [230, 314] width 21 height 18
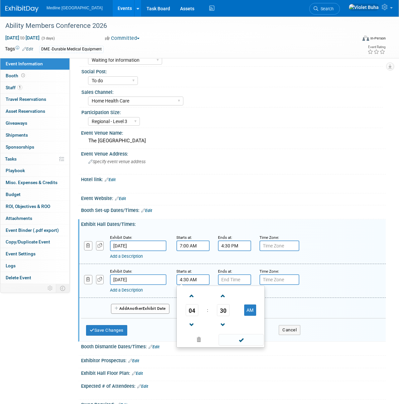
drag, startPoint x: 249, startPoint y: 310, endPoint x: 249, endPoint y: 320, distance: 10.3
click at [249, 310] on button "AM" at bounding box center [250, 310] width 12 height 11
type input "4:30 PM"
click at [246, 341] on span at bounding box center [240, 340] width 45 height 12
type input "7:00 PM"
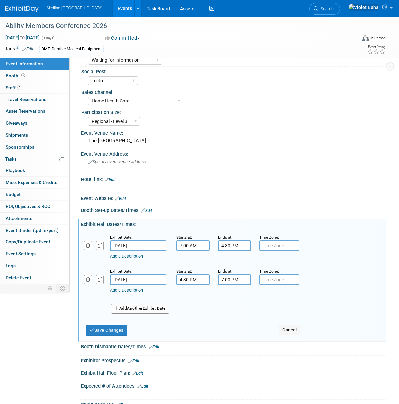
click at [235, 282] on input "7:00 PM" at bounding box center [234, 280] width 33 height 11
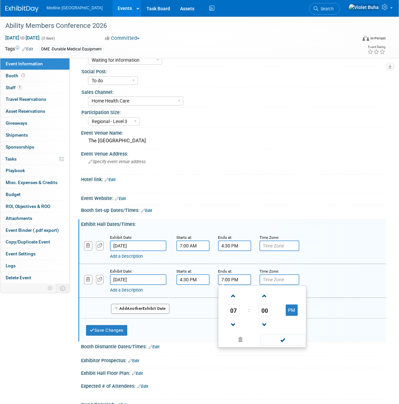
scroll to position [16, 0]
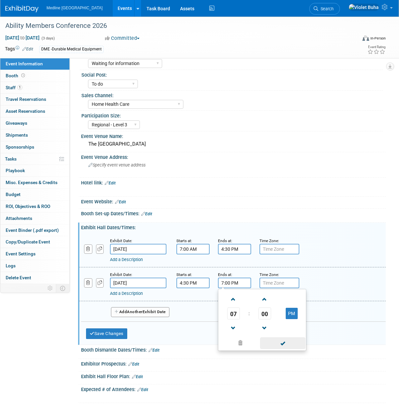
click at [279, 342] on span at bounding box center [282, 344] width 45 height 12
click at [137, 294] on link "Add a Description" at bounding box center [126, 293] width 33 height 5
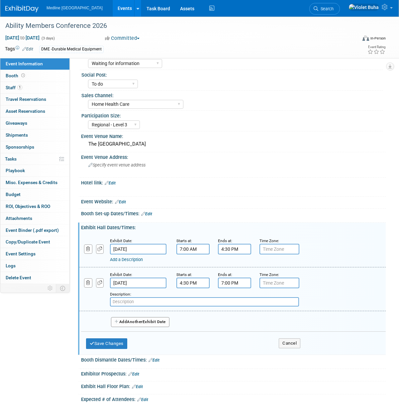
click at [135, 302] on input "text" at bounding box center [204, 301] width 189 height 9
click at [118, 303] on input "REception" at bounding box center [204, 301] width 189 height 9
type input "Reception"
click at [105, 342] on button "Save Changes" at bounding box center [106, 344] width 41 height 11
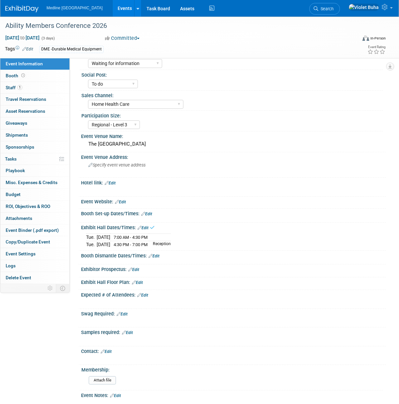
click at [146, 226] on link "Edit" at bounding box center [142, 228] width 11 height 5
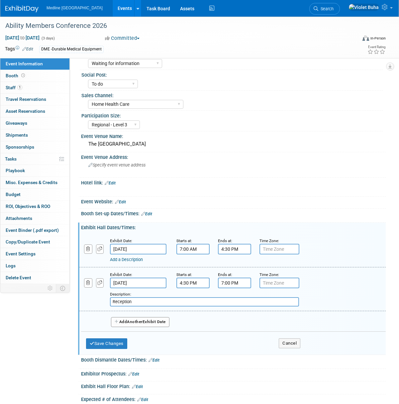
click at [137, 320] on span "Another" at bounding box center [135, 322] width 16 height 5
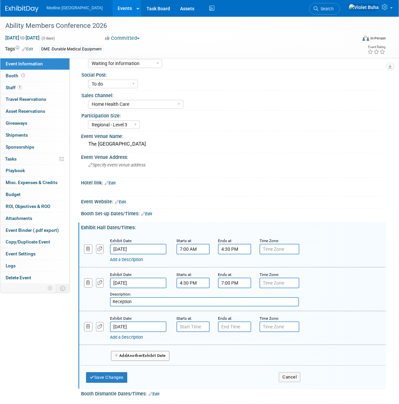
type input "7:00 AM"
click at [195, 328] on input "7:00 AM" at bounding box center [192, 327] width 33 height 11
drag, startPoint x: 249, startPoint y: 388, endPoint x: 249, endPoint y: 381, distance: 7.3
click at [249, 388] on span at bounding box center [240, 387] width 45 height 12
click at [226, 323] on input "7:00 PM" at bounding box center [234, 327] width 33 height 11
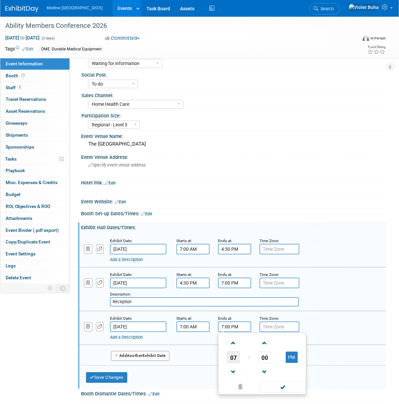
click at [233, 360] on span "07" at bounding box center [233, 358] width 13 height 12
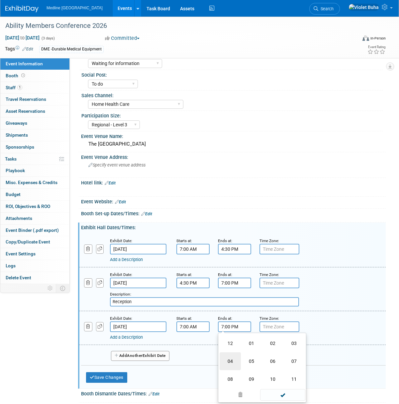
click at [234, 362] on td "04" at bounding box center [229, 362] width 21 height 18
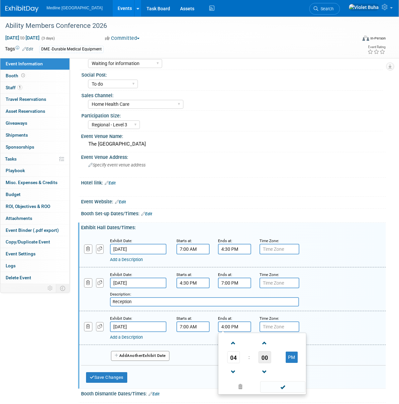
click at [262, 359] on span "00" at bounding box center [264, 358] width 13 height 12
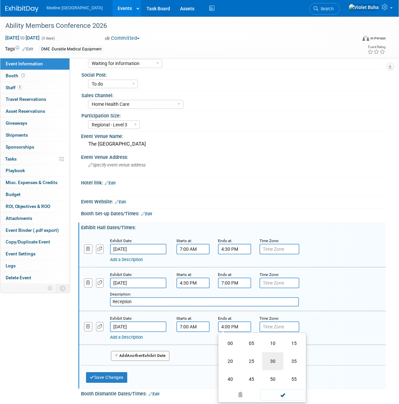
click at [271, 360] on td "30" at bounding box center [272, 362] width 21 height 18
type input "4:30 PM"
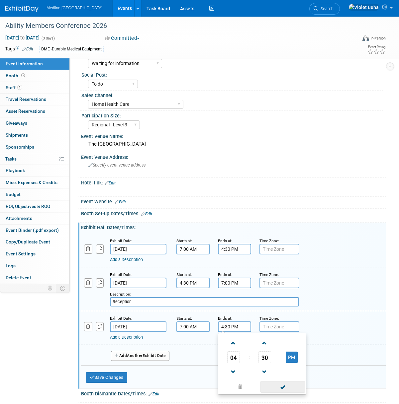
click at [290, 387] on span at bounding box center [282, 387] width 45 height 12
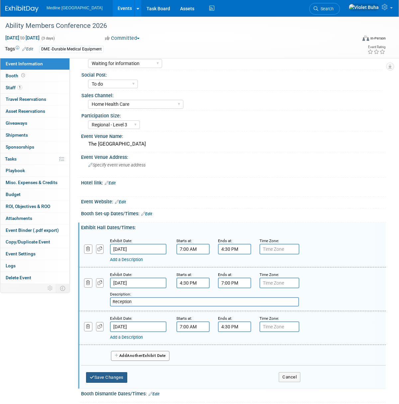
click at [109, 381] on button "Save Changes" at bounding box center [106, 378] width 41 height 11
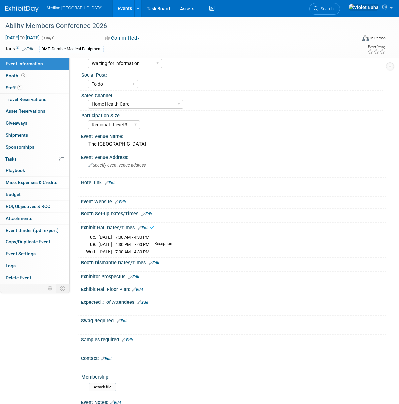
click at [149, 214] on link "Edit" at bounding box center [146, 214] width 11 height 5
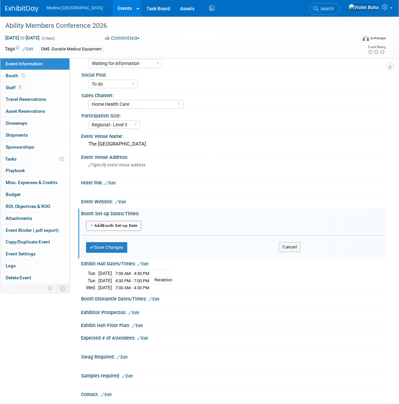
click at [132, 226] on button "Add Another Booth Set-up Date" at bounding box center [113, 226] width 55 height 10
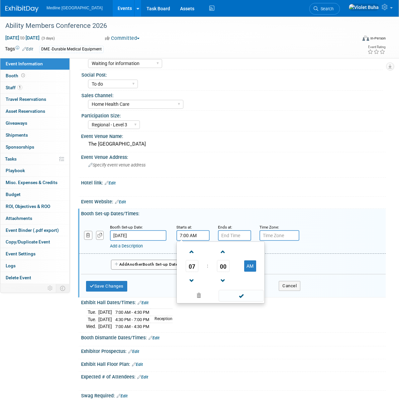
click at [188, 235] on input "7:00 AM" at bounding box center [192, 235] width 33 height 11
click at [190, 266] on span "07" at bounding box center [192, 266] width 13 height 12
click at [207, 255] on td "01" at bounding box center [209, 252] width 21 height 18
click at [251, 266] on button "AM" at bounding box center [250, 266] width 12 height 11
type input "1:00 PM"
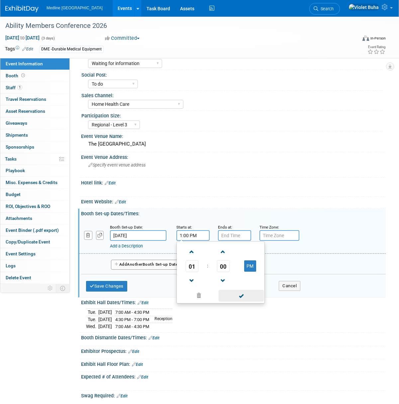
click at [245, 298] on span at bounding box center [240, 296] width 45 height 12
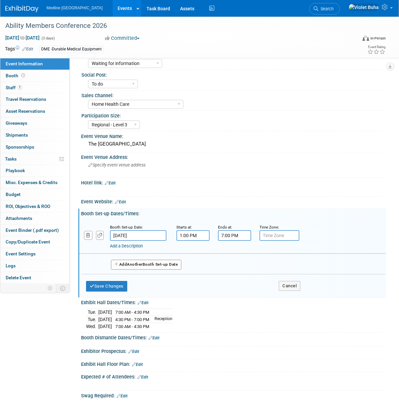
click at [237, 236] on input "7:00 PM" at bounding box center [234, 235] width 33 height 11
click at [232, 265] on span "07" at bounding box center [233, 266] width 13 height 12
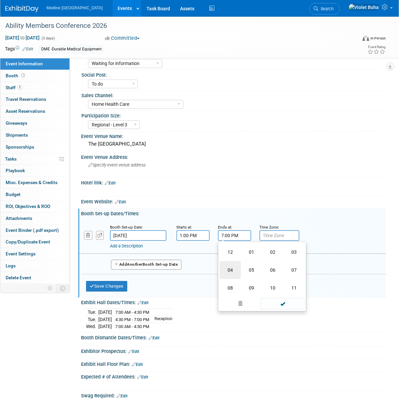
click at [232, 273] on td "04" at bounding box center [229, 270] width 21 height 18
type input "4:00 PM"
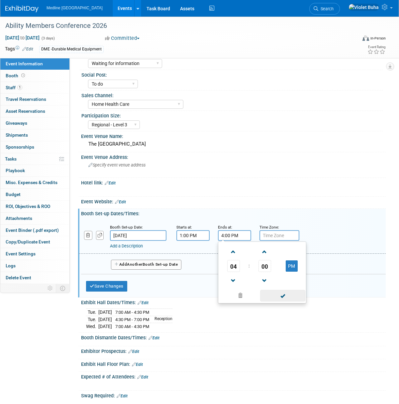
click at [283, 296] on span at bounding box center [282, 296] width 45 height 12
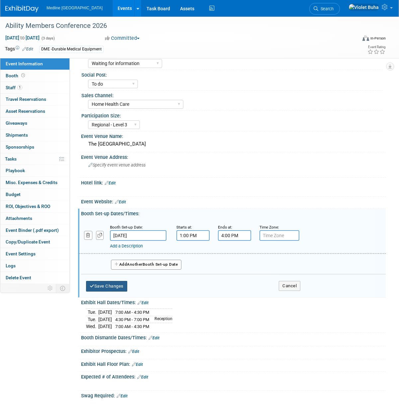
click at [117, 287] on button "Save Changes" at bounding box center [106, 286] width 41 height 11
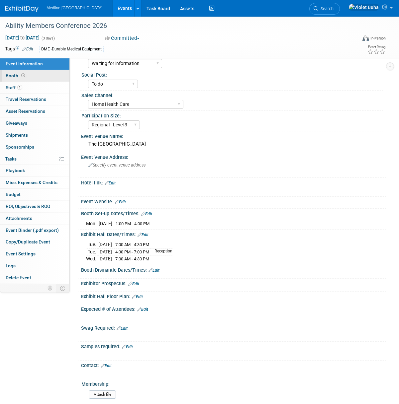
click at [47, 79] on link "Booth" at bounding box center [34, 76] width 69 height 12
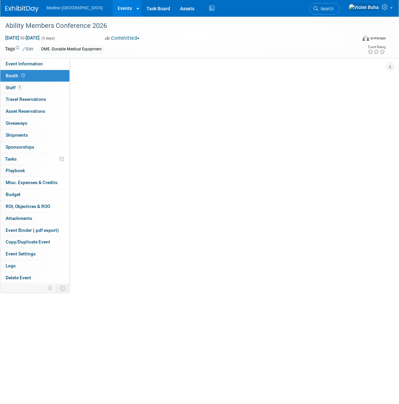
scroll to position [0, 0]
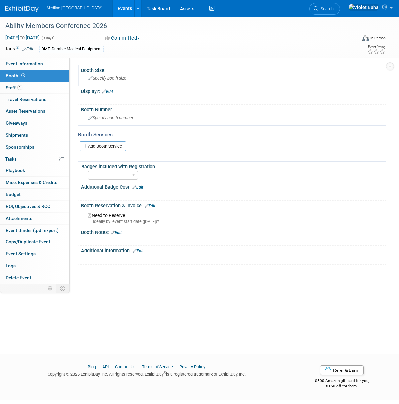
click at [101, 80] on span "Specify booth size" at bounding box center [107, 78] width 38 height 5
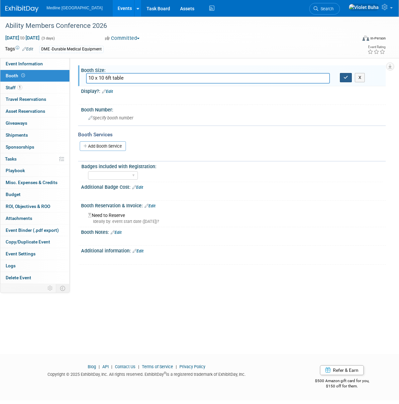
type input "10 x 10 6ft table"
click at [346, 79] on icon "button" at bounding box center [345, 77] width 5 height 4
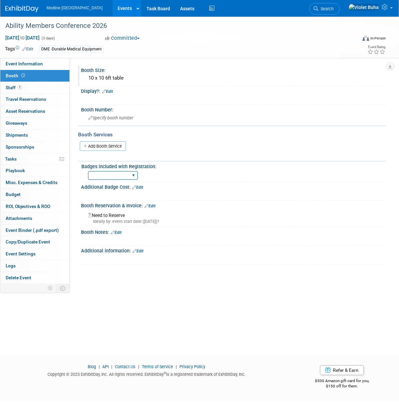
click at [134, 178] on select "1 2 3 4 5 6 7 8 9 10 11 12 13 14 15" at bounding box center [113, 175] width 50 height 9
select select "2"
click at [88, 171] on select "1 2 3 4 5 6 7 8 9 10 11 12 13 14 15" at bounding box center [113, 175] width 50 height 9
click at [152, 207] on link "Edit" at bounding box center [149, 206] width 11 height 5
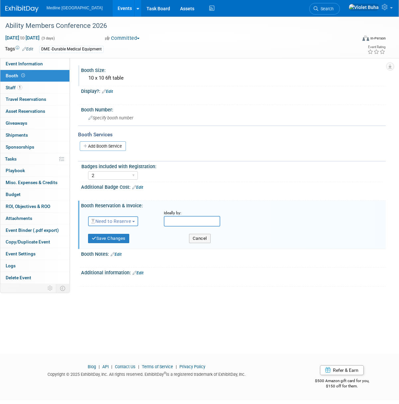
click at [131, 221] on span "Need to Reserve" at bounding box center [111, 221] width 40 height 5
click at [194, 189] on div "Additional Badge Cost: Edit" at bounding box center [233, 186] width 304 height 9
click at [120, 241] on button "Save Changes" at bounding box center [108, 238] width 41 height 9
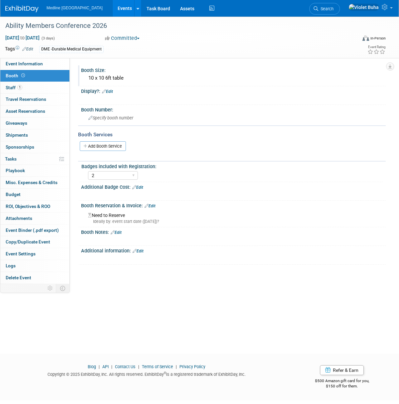
click at [142, 187] on link "Edit" at bounding box center [137, 187] width 11 height 5
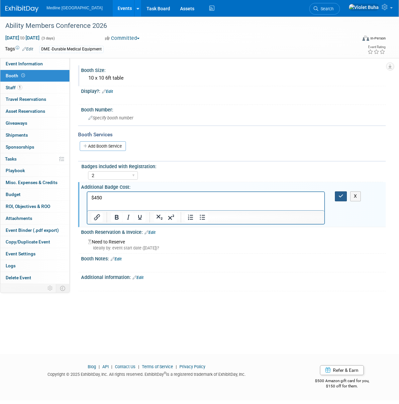
click at [339, 199] on button "button" at bounding box center [341, 197] width 12 height 10
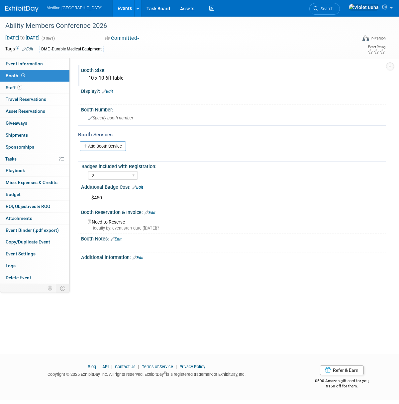
click at [155, 213] on link "Edit" at bounding box center [149, 213] width 11 height 5
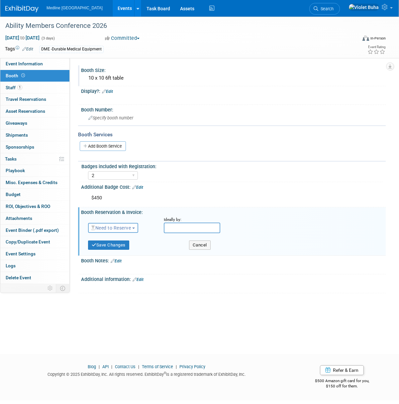
click at [114, 228] on span "Need to Reserve" at bounding box center [111, 227] width 40 height 5
click at [110, 248] on link "Reserved" at bounding box center [123, 248] width 71 height 9
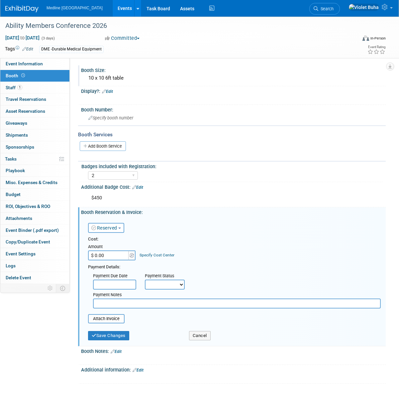
click at [105, 304] on input "text" at bounding box center [237, 304] width 288 height 10
type input "sent email to register"
click at [117, 338] on button "Save Changes" at bounding box center [108, 335] width 41 height 9
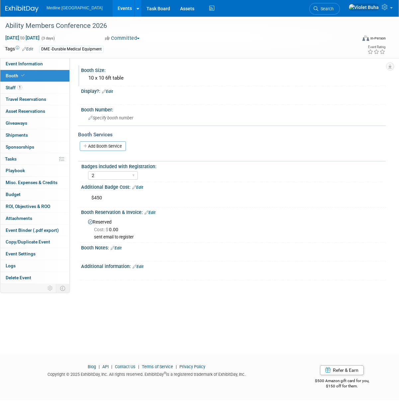
click at [25, 7] on img at bounding box center [21, 9] width 33 height 7
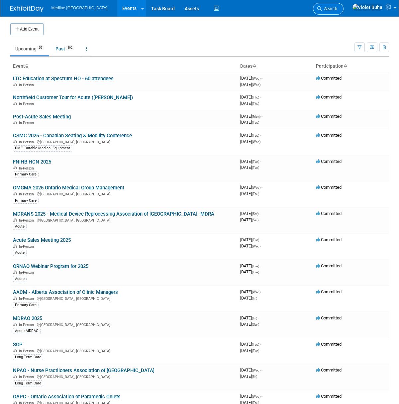
click at [343, 8] on link "Search" at bounding box center [328, 9] width 31 height 12
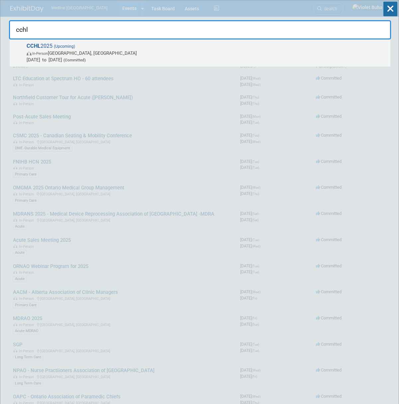
type input "cchl"
click at [114, 57] on span "[DATE] to [DATE] (Committed)" at bounding box center [207, 59] width 360 height 7
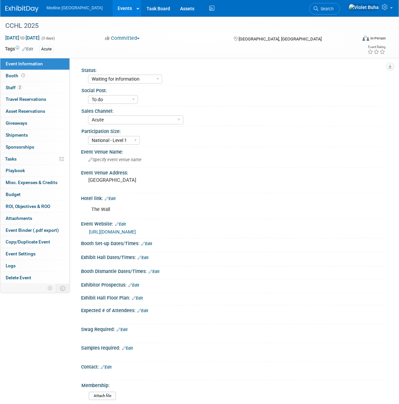
select select "Waiting for information"
select select "To do"
select select "Acute"
select select "National - Level 1"
click at [37, 12] on img at bounding box center [21, 9] width 33 height 7
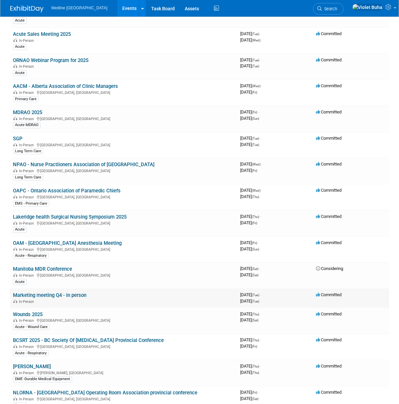
scroll to position [208, 0]
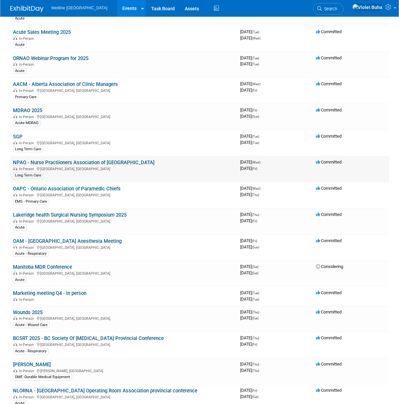
click at [96, 165] on link "NPAO - Nurse Practiioners Association of [GEOGRAPHIC_DATA]" at bounding box center [83, 163] width 141 height 6
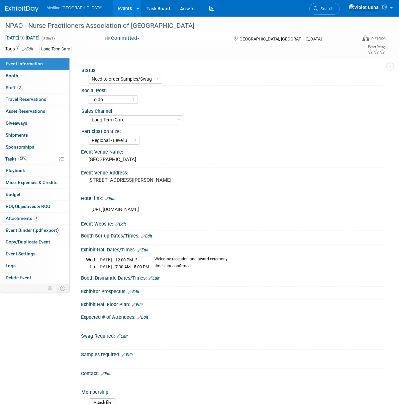
select select "Need to order Samples/Swag"
select select "To do"
select select "Long Term Care"
select select "Regional - Level 3"
click at [48, 80] on link "Booth" at bounding box center [34, 76] width 69 height 12
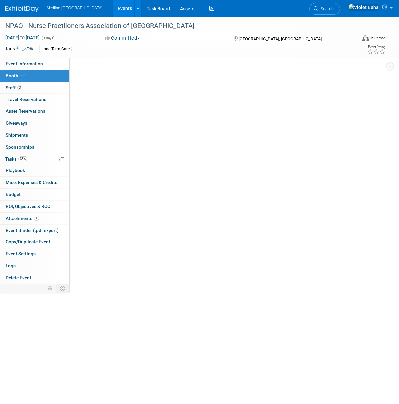
select select "2"
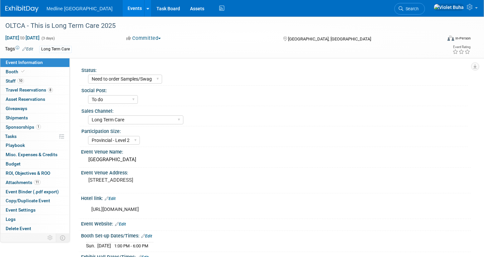
select select "Need to order Samples/Swag"
select select "To do"
select select "Long Term Care"
select select "Provincial - Level 2"
click at [39, 73] on link "Booth" at bounding box center [34, 71] width 69 height 9
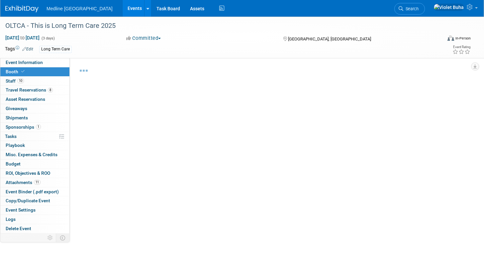
select select "6"
